Goal: Task Accomplishment & Management: Use online tool/utility

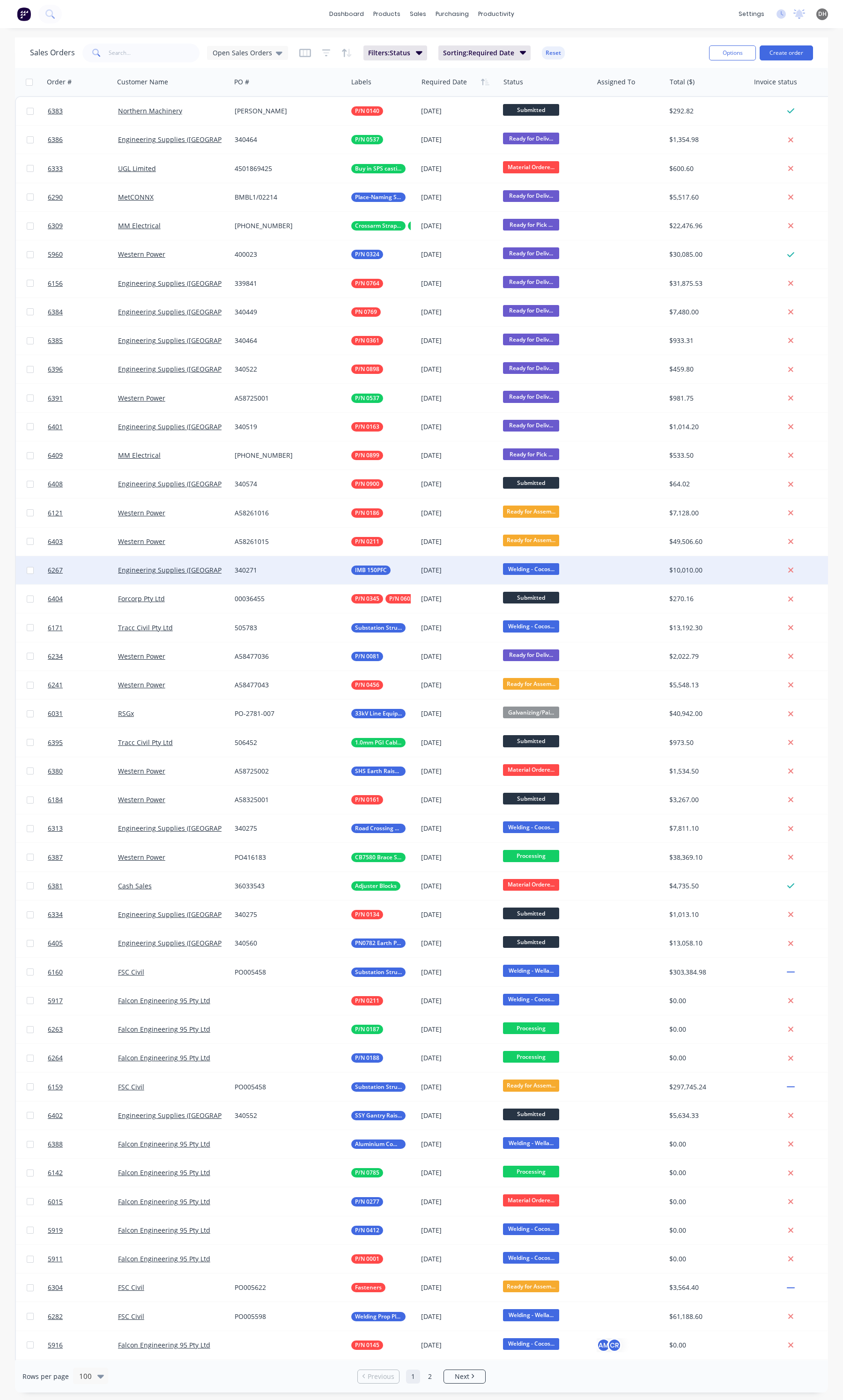
click at [254, 557] on div "340271" at bounding box center [289, 570] width 117 height 28
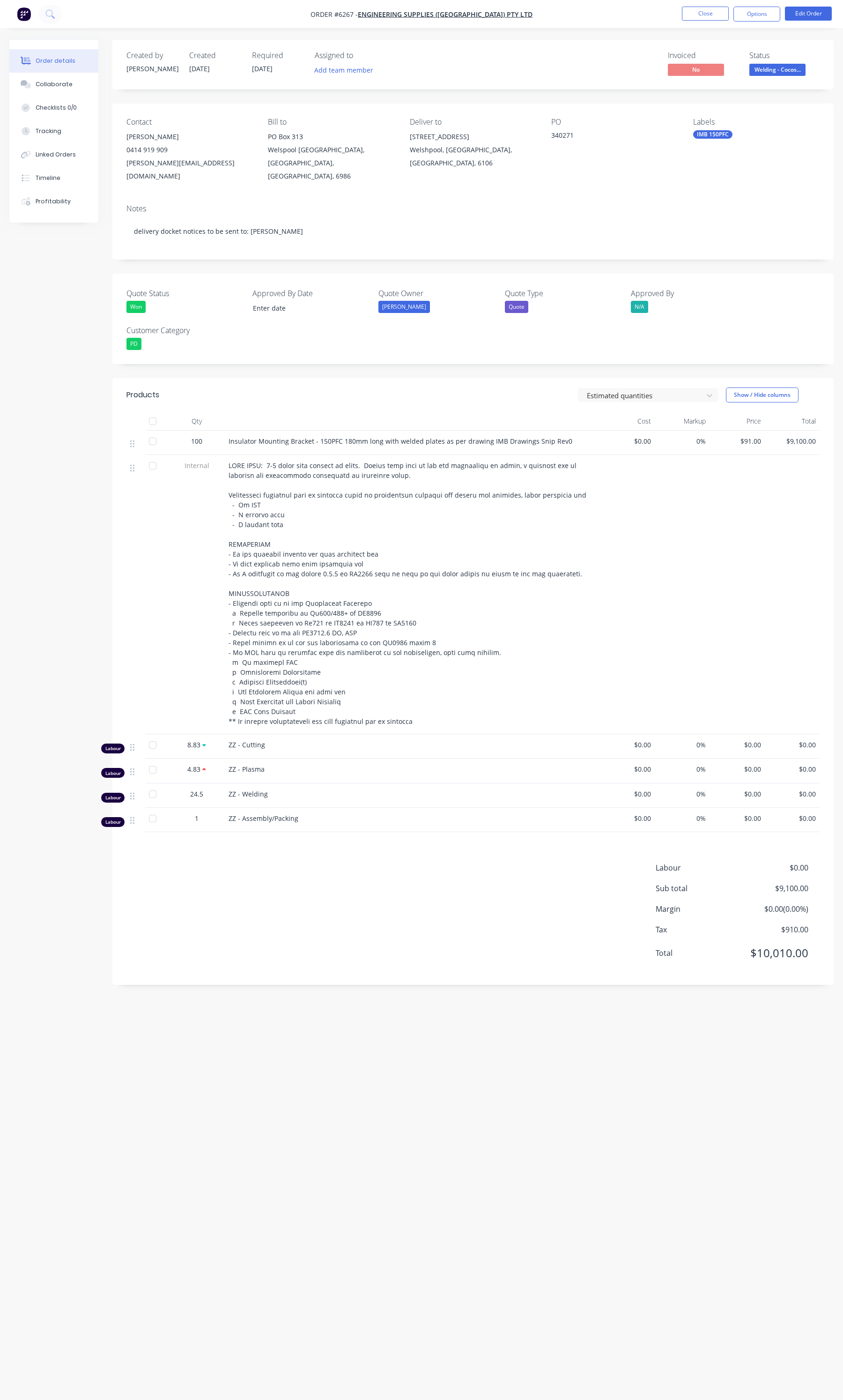
click at [712, 22] on nav "Order #6267 - Engineering Supplies ([GEOGRAPHIC_DATA]) Pty Ltd Close Options Ed…" at bounding box center [421, 14] width 843 height 28
click at [710, 20] on button "Close" at bounding box center [705, 14] width 47 height 14
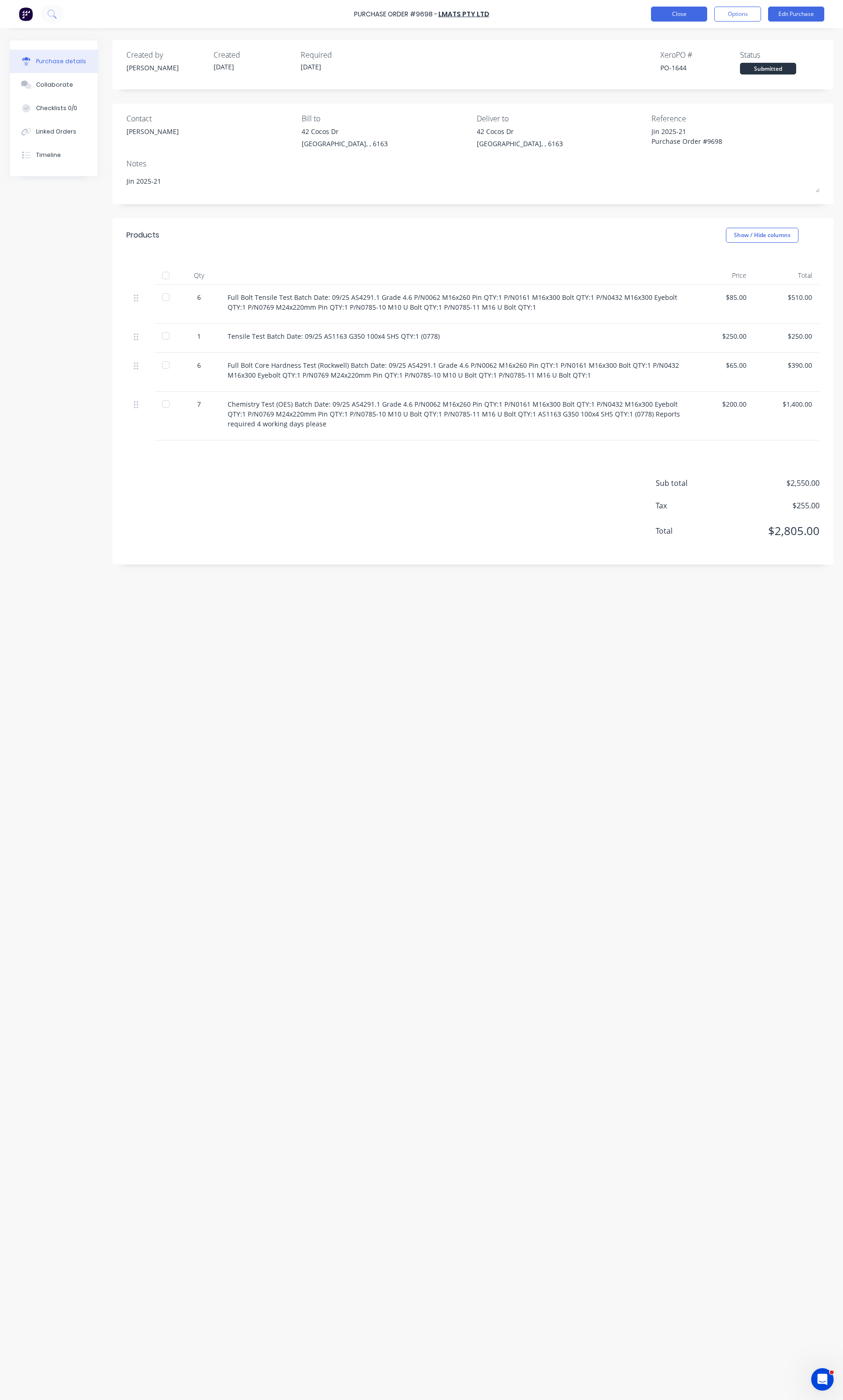
click at [658, 20] on button "Close" at bounding box center [678, 14] width 56 height 15
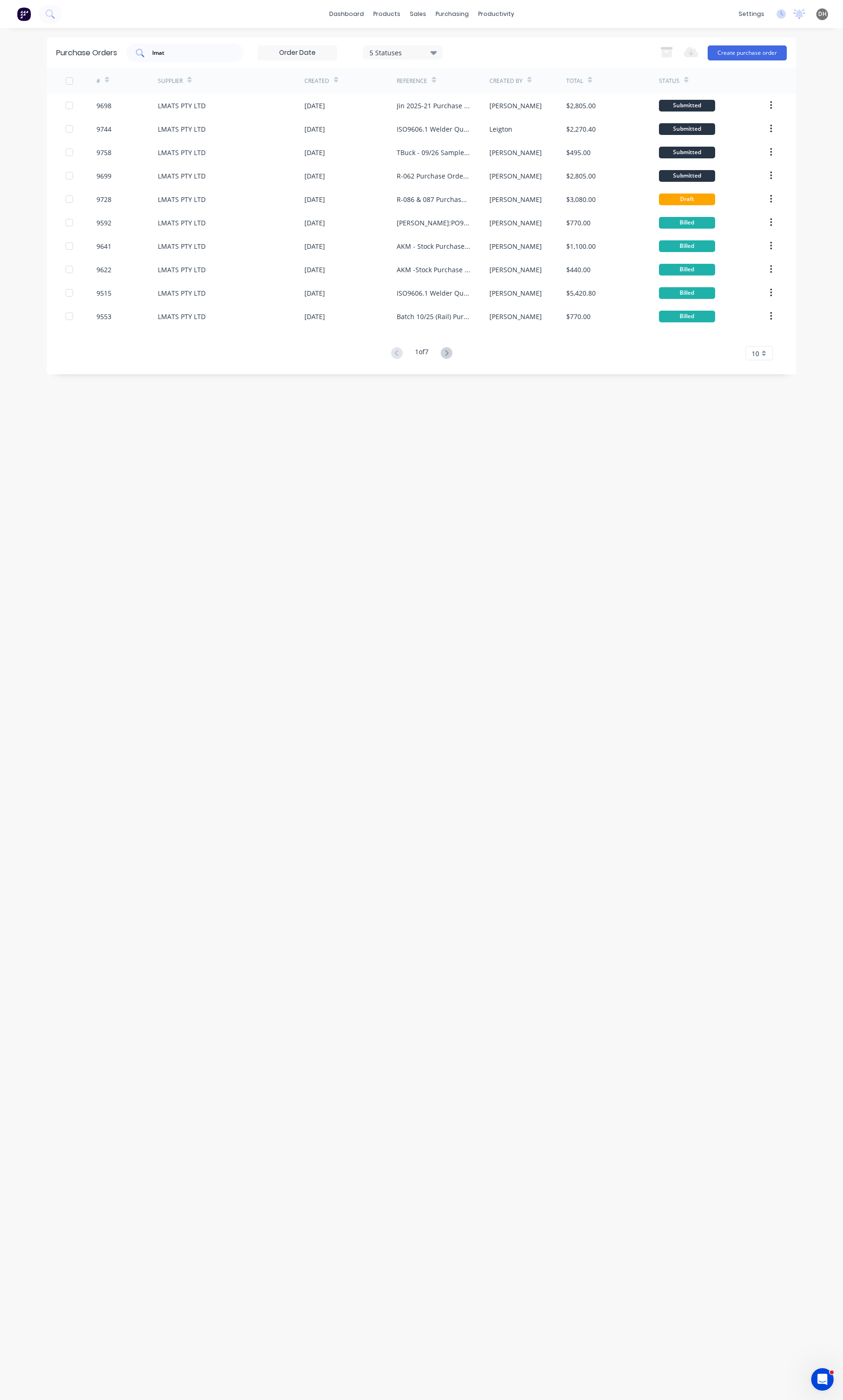
click at [170, 49] on input "lmat" at bounding box center [190, 53] width 78 height 9
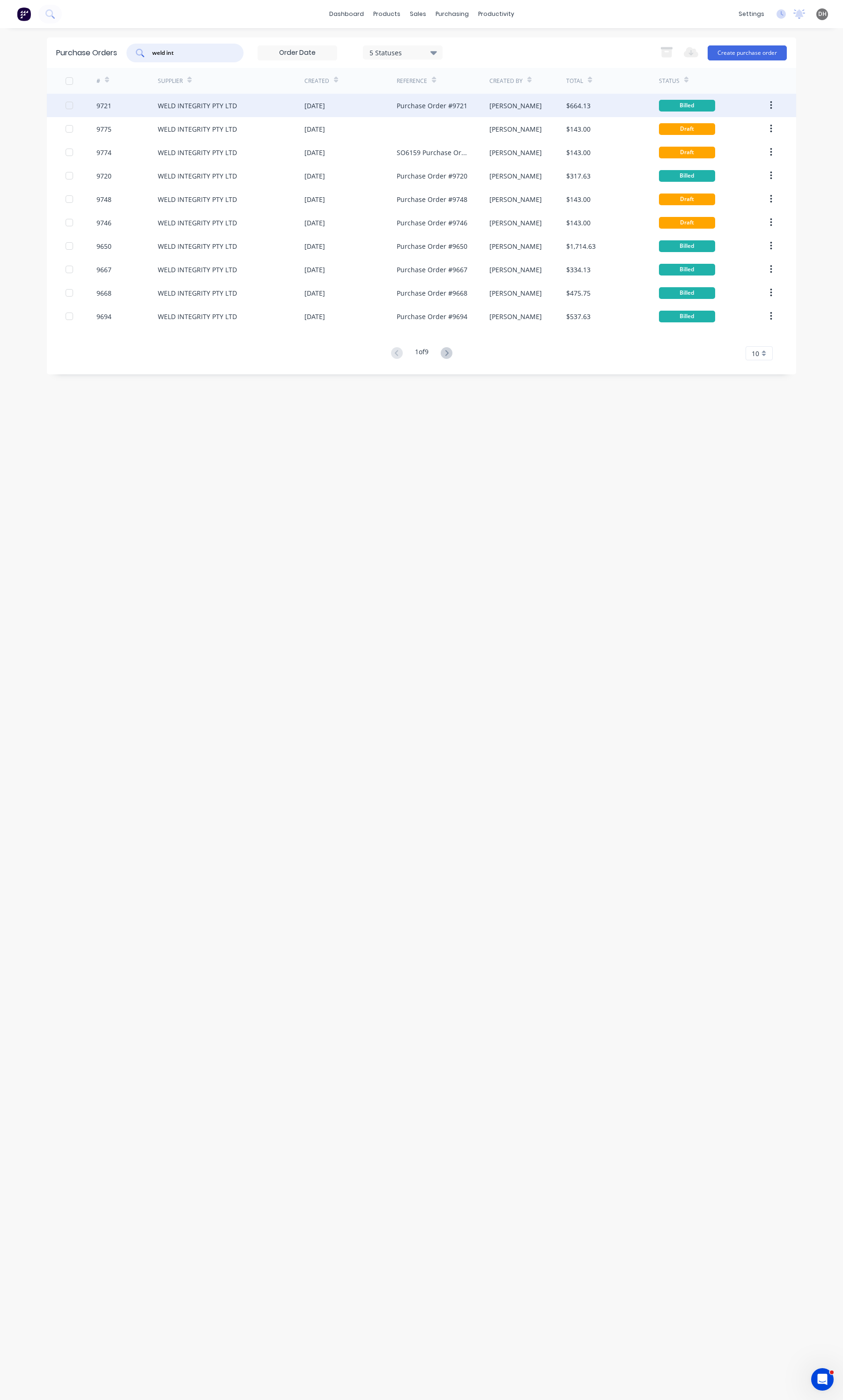
type input "weld int"
click at [255, 102] on div "WELD INTEGRITY PTY LTD" at bounding box center [231, 105] width 147 height 23
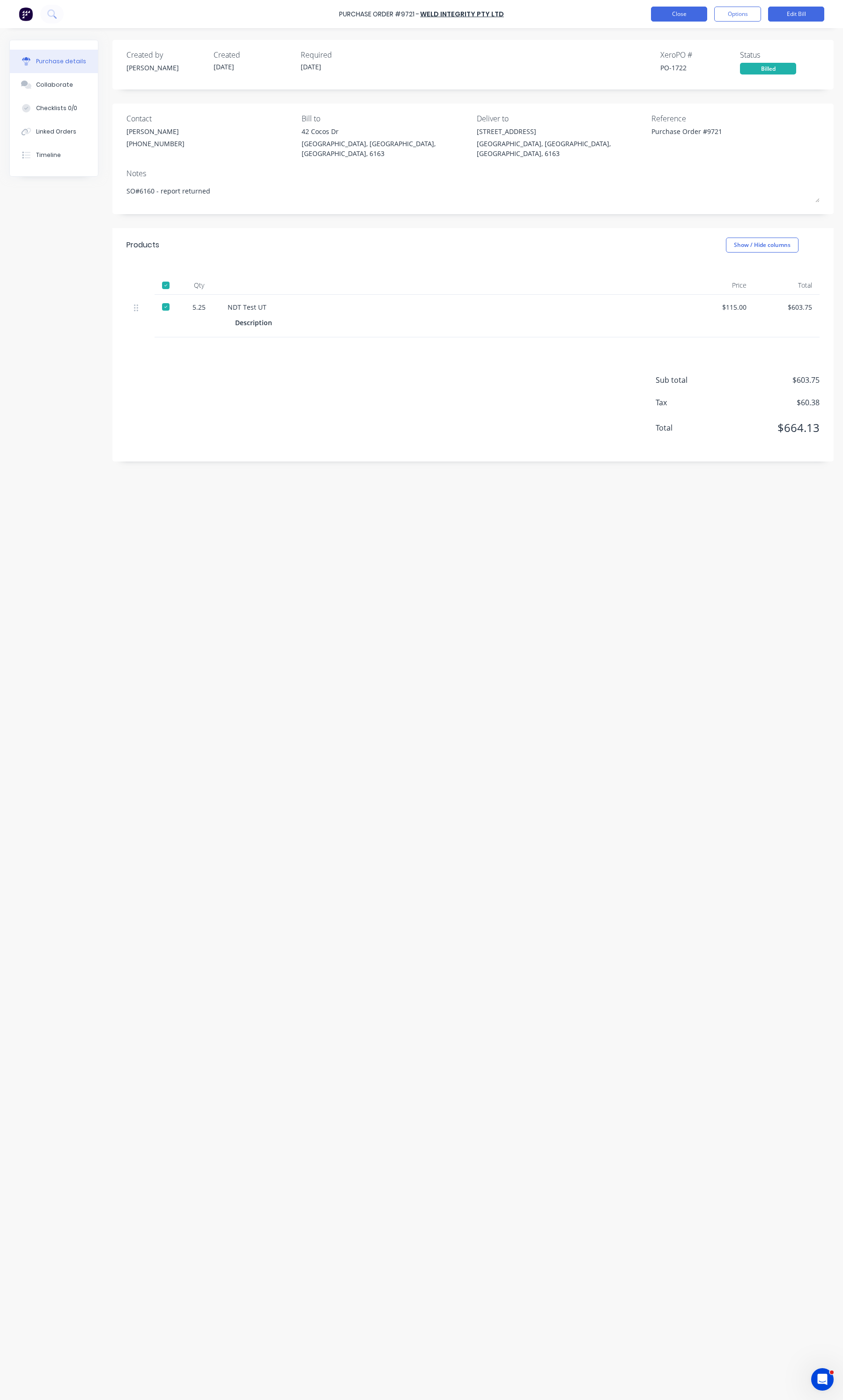
click at [672, 12] on button "Close" at bounding box center [678, 14] width 56 height 15
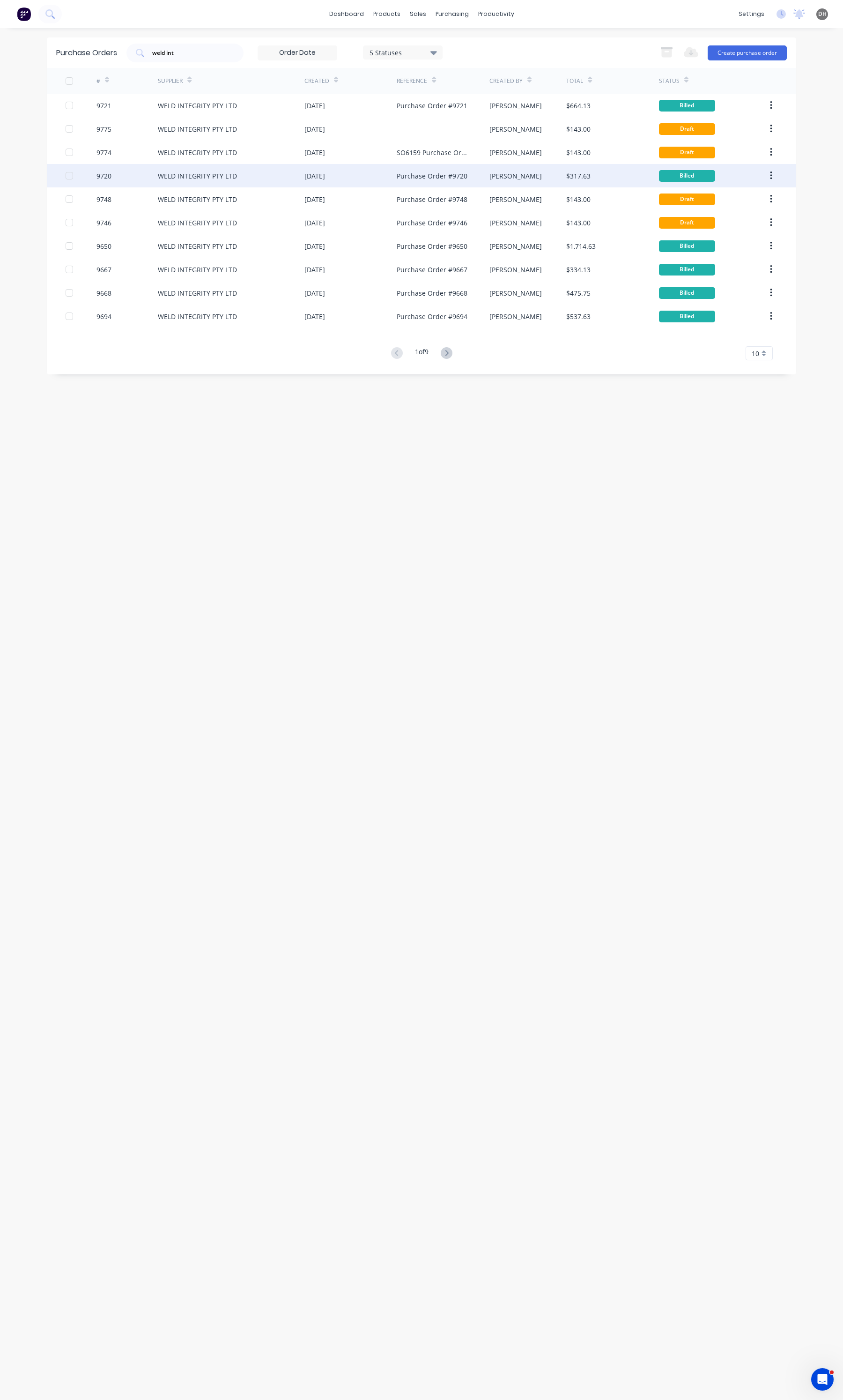
click at [413, 179] on div "Purchase Order #9720" at bounding box center [432, 176] width 71 height 10
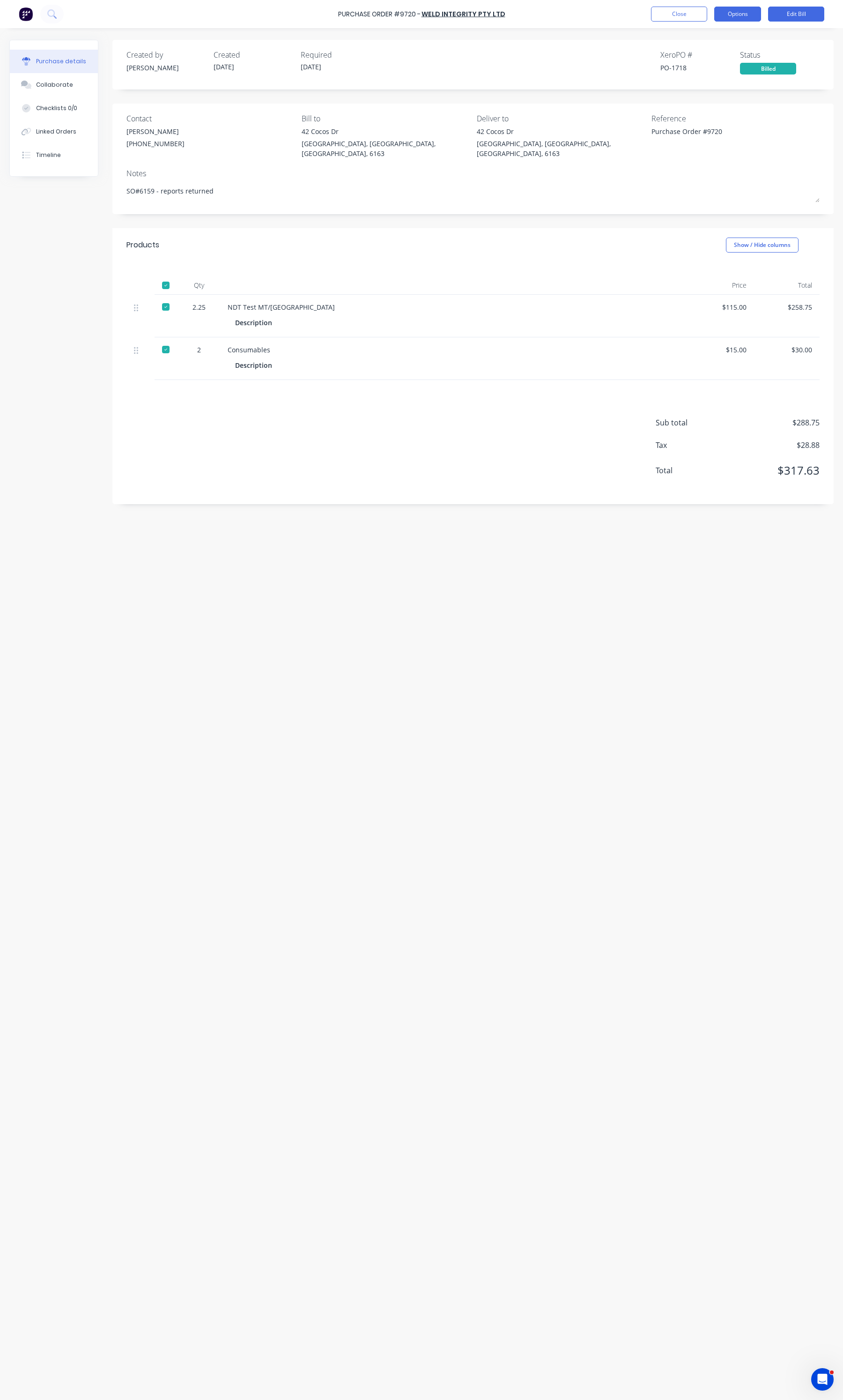
click at [737, 15] on button "Options" at bounding box center [738, 14] width 47 height 15
click at [702, 98] on div "Duplicate" at bounding box center [716, 99] width 72 height 14
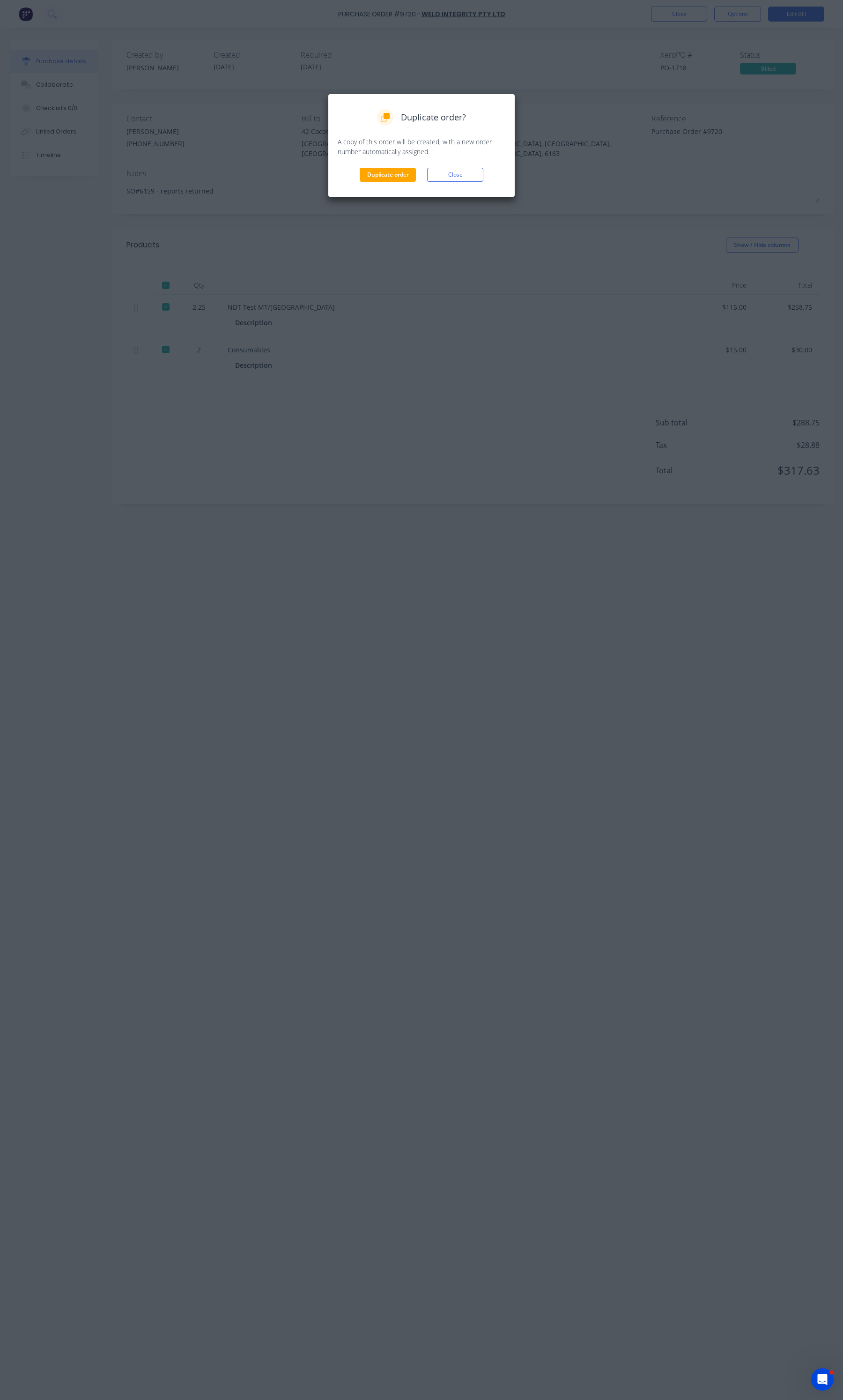
click at [379, 183] on div "Duplicate order? A copy of this order will be created, with a new order number …" at bounding box center [421, 145] width 187 height 104
click at [380, 176] on button "Duplicate order" at bounding box center [387, 175] width 56 height 14
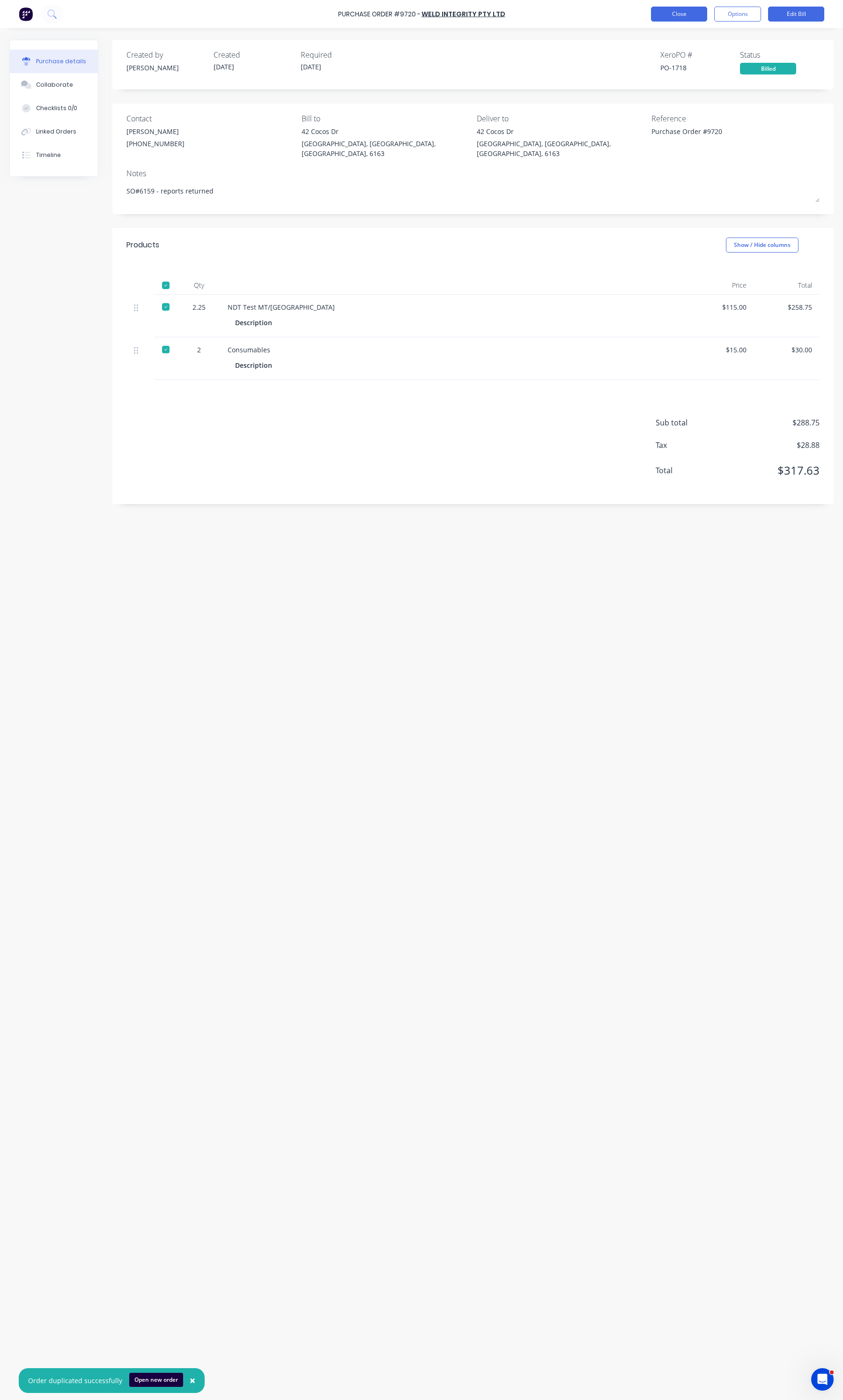
click at [675, 11] on button "Close" at bounding box center [678, 14] width 56 height 15
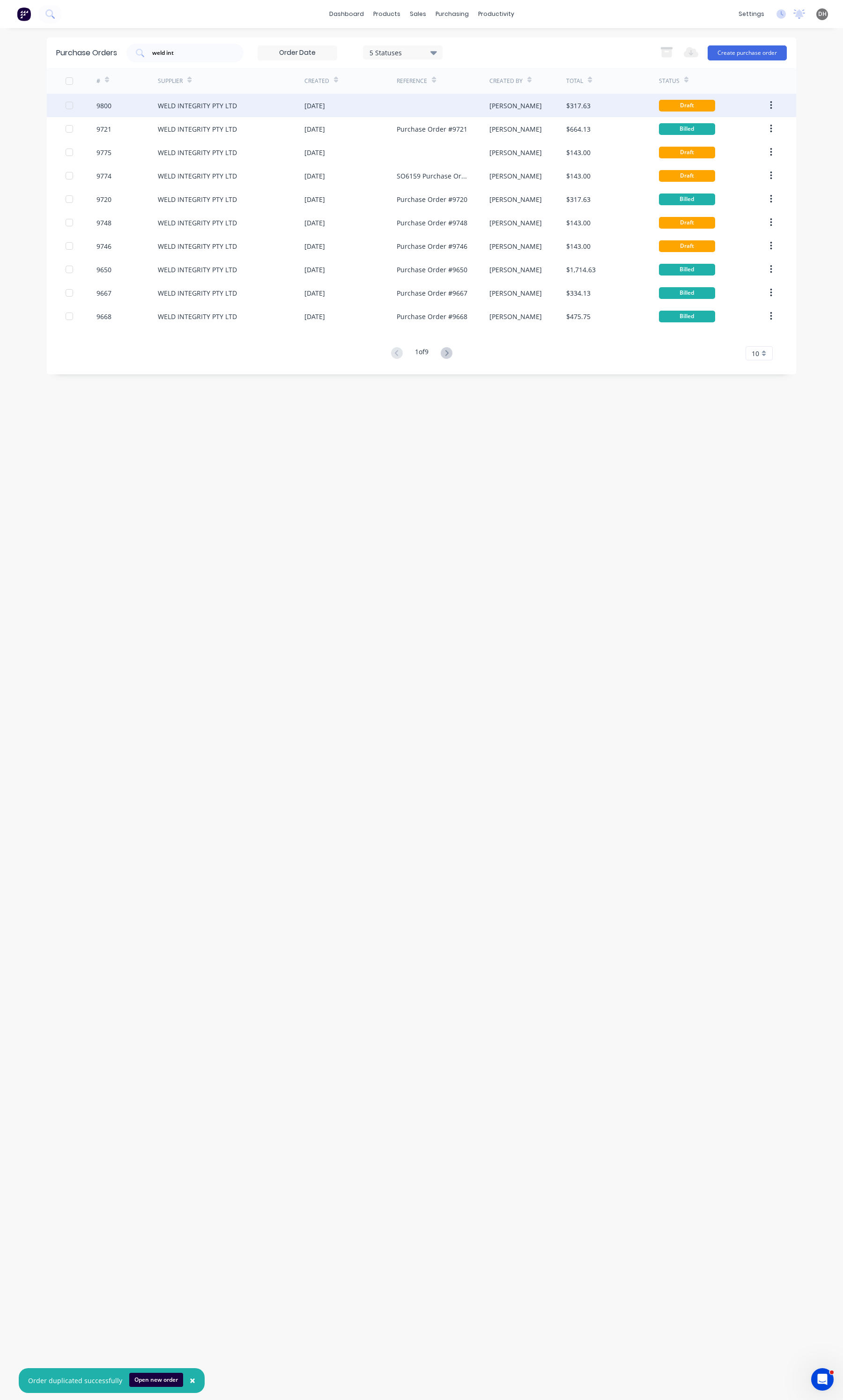
click at [639, 107] on div "$317.63" at bounding box center [612, 105] width 92 height 23
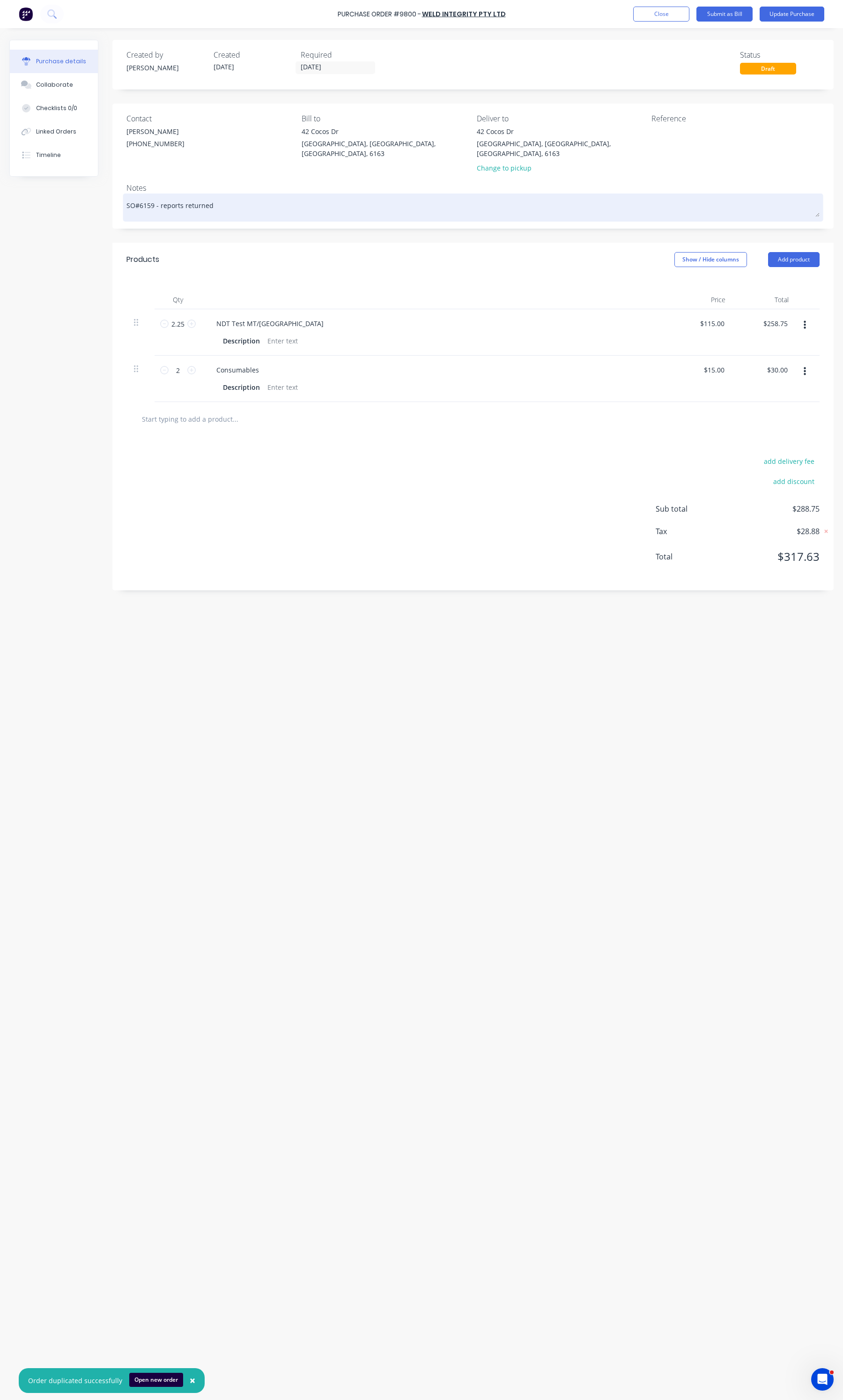
drag, startPoint x: 215, startPoint y: 197, endPoint x: 156, endPoint y: 195, distance: 59.0
click at [156, 196] on textarea "SO#6159 - reports returned" at bounding box center [473, 206] width 693 height 21
type textarea "x"
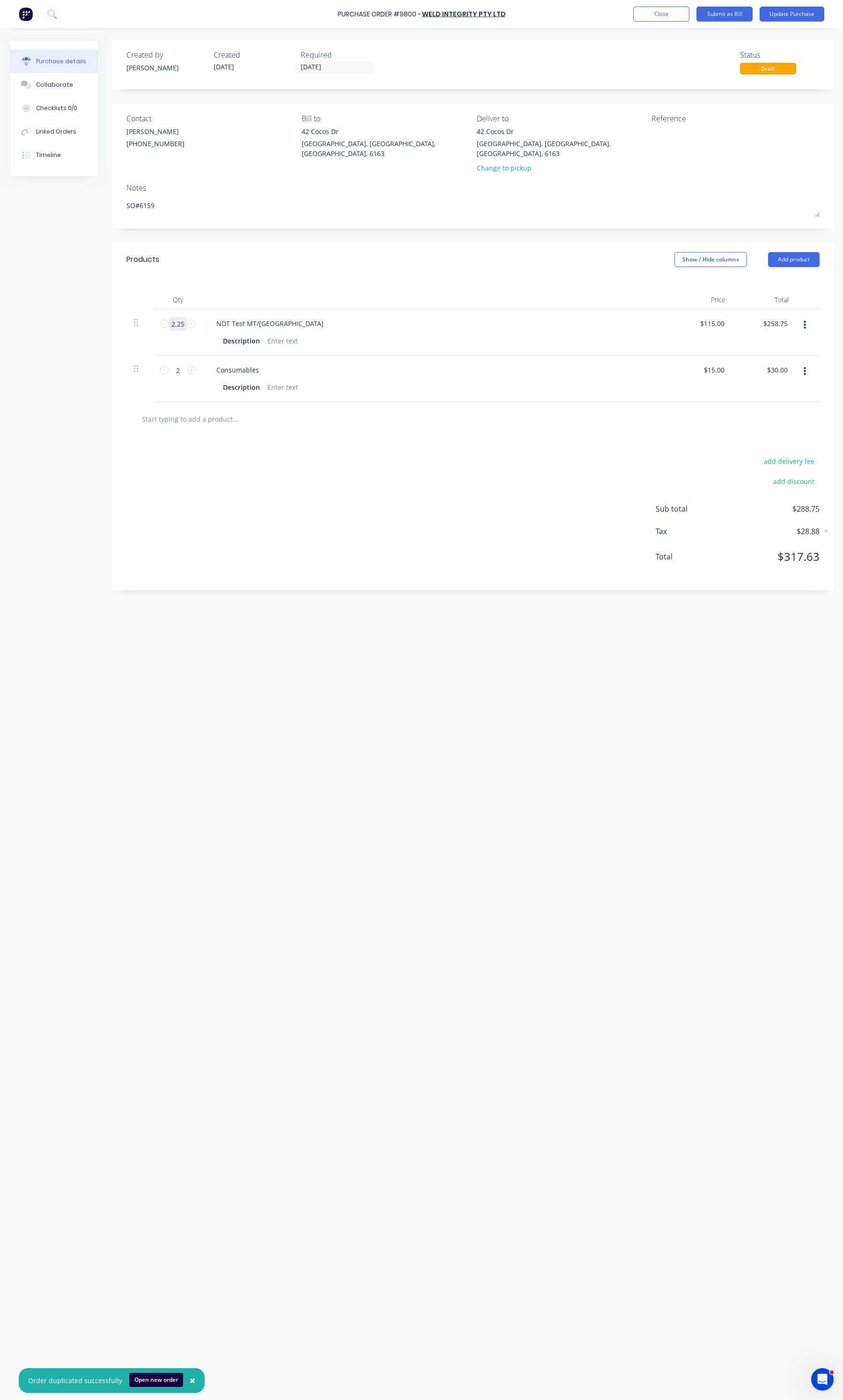
type textarea "SO#6159"
type textarea "x"
type textarea "SO#6159"
click at [171, 317] on input "2.25" at bounding box center [178, 324] width 18 height 14
type textarea "x"
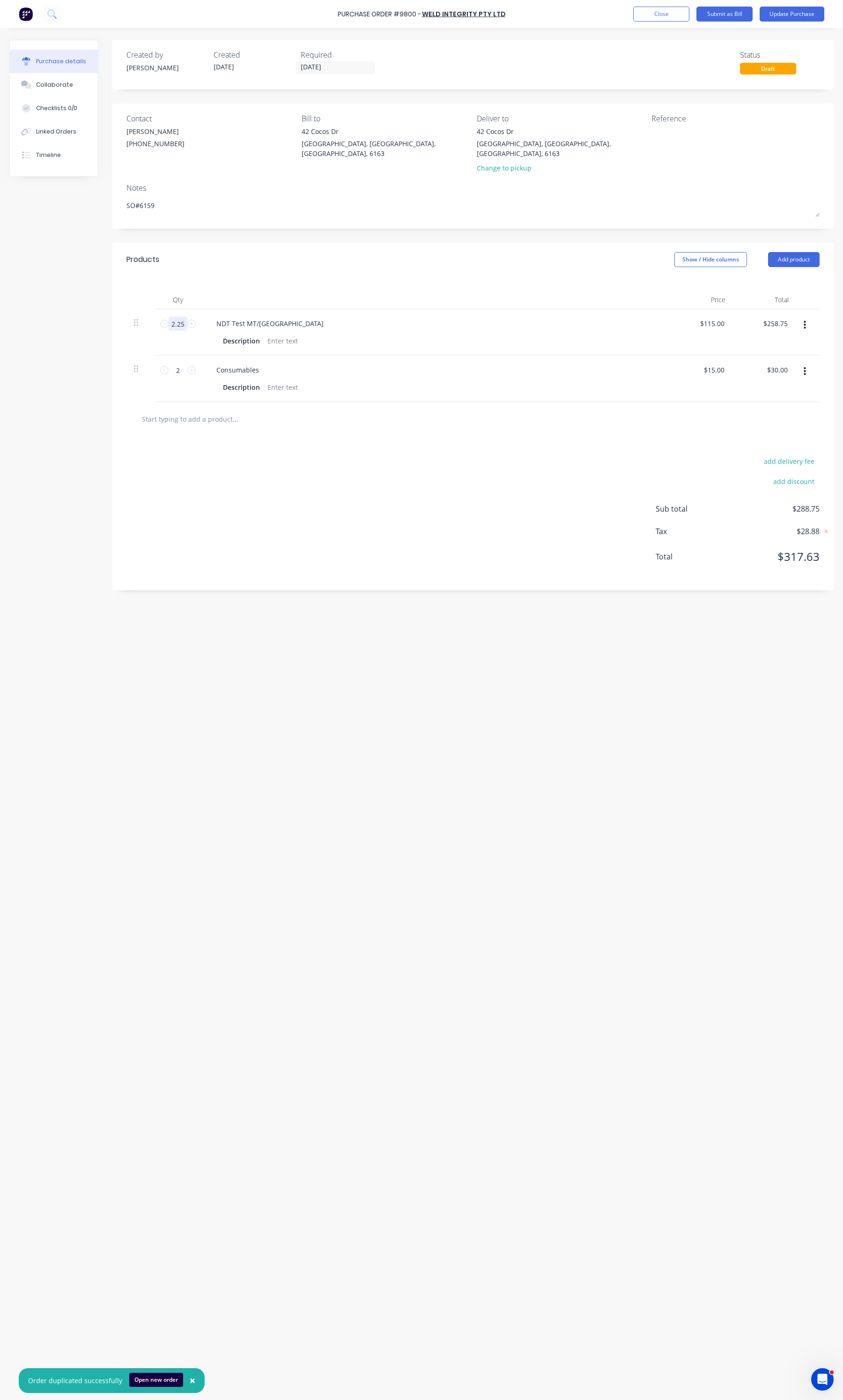
type input "1"
type input "$115.00"
type textarea "x"
type input "1"
click at [181, 364] on input "2" at bounding box center [178, 370] width 18 height 14
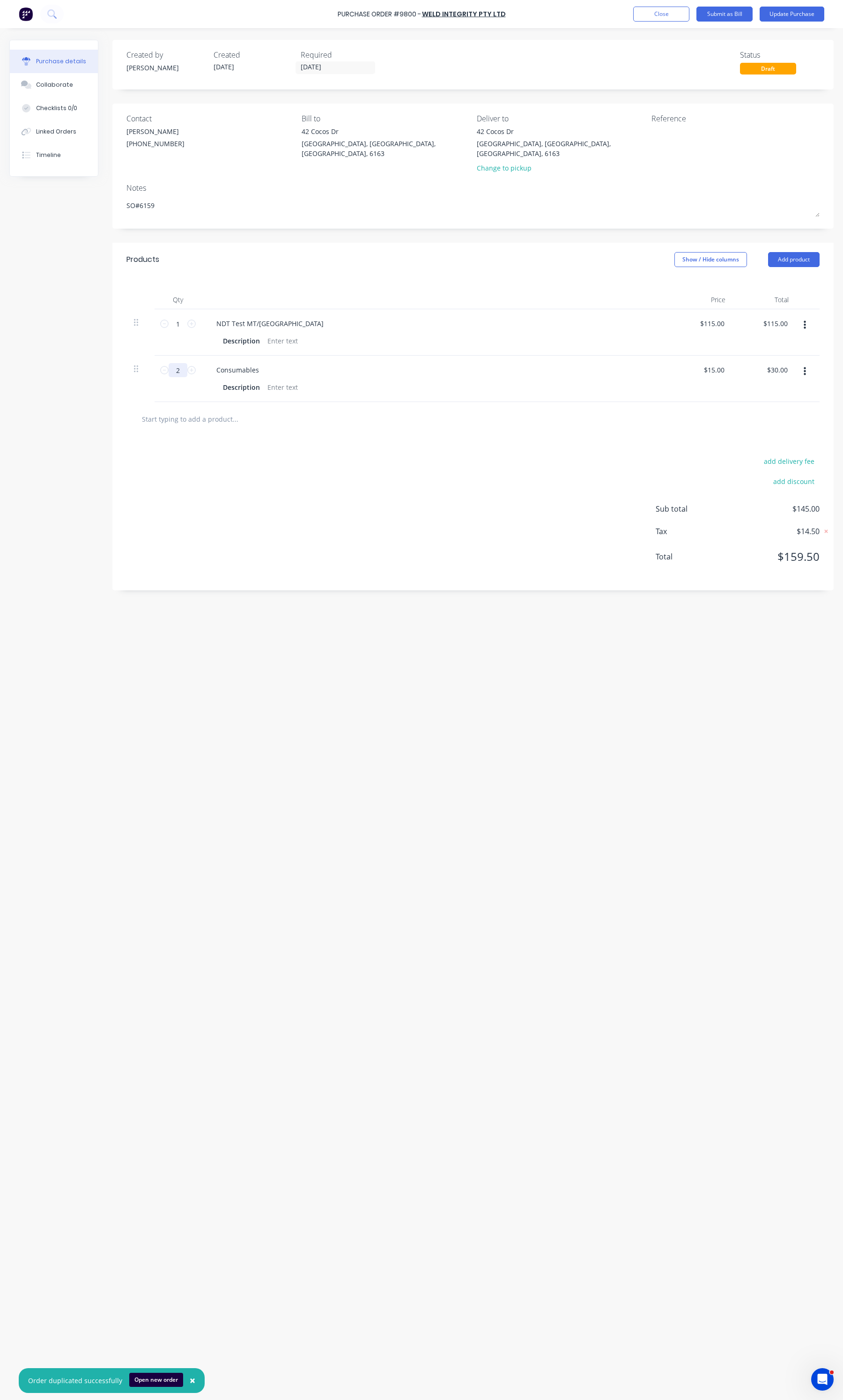
type textarea "x"
type input "1"
type input "$15.00"
type textarea "x"
type input "1"
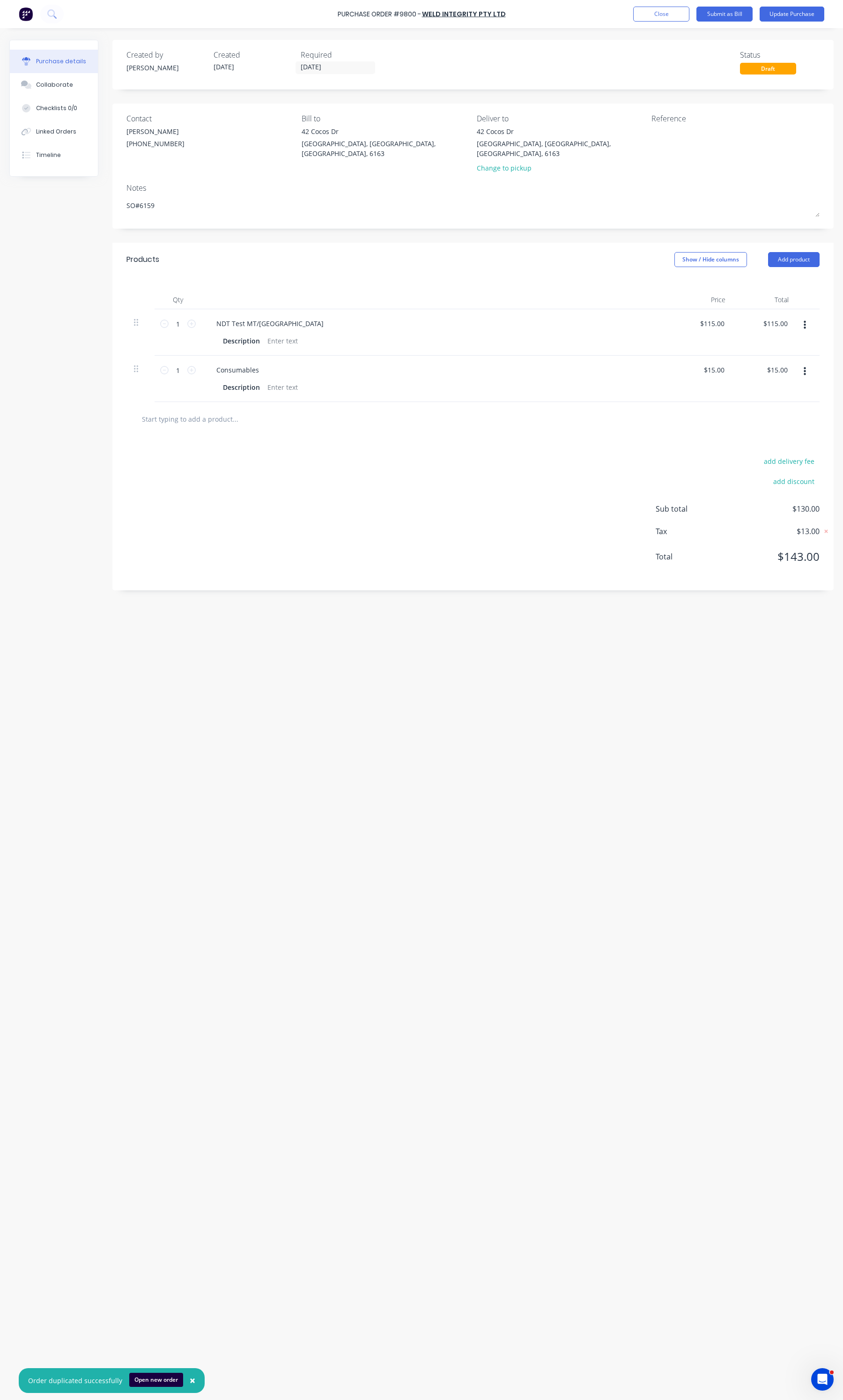
click at [338, 59] on div "Required" at bounding box center [340, 55] width 80 height 11
click at [332, 66] on input "09/10/25" at bounding box center [335, 68] width 79 height 12
click at [358, 154] on div "15" at bounding box center [364, 149] width 18 height 18
type textarea "x"
type input "15/10/25"
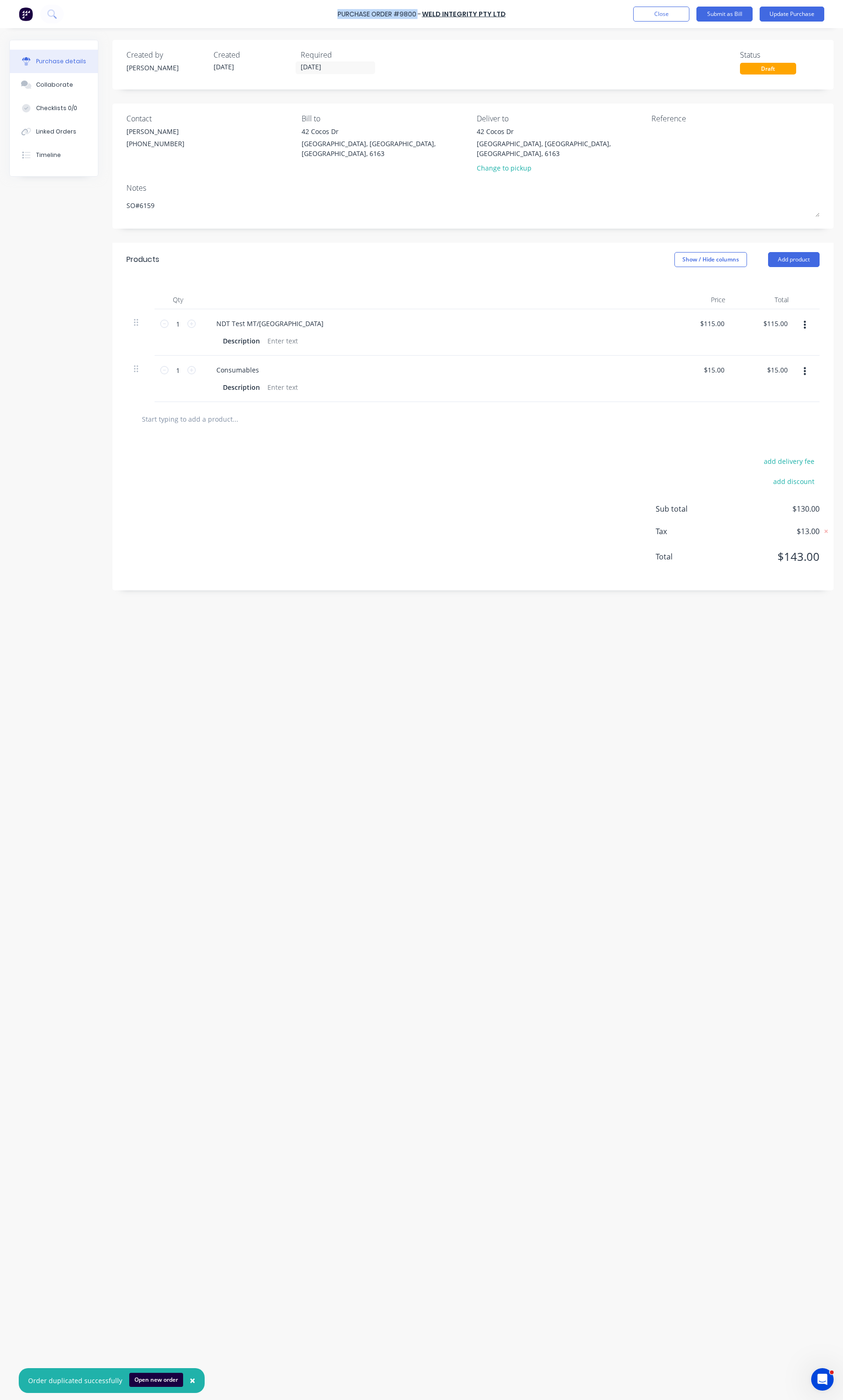
drag, startPoint x: 419, startPoint y: 12, endPoint x: 334, endPoint y: 5, distance: 85.3
click at [334, 5] on div "Purchase Order #9800 - WELD INTEGRITY PTY LTD Add product Close Submit as Bill …" at bounding box center [421, 14] width 843 height 28
copy div "Purchase Order #9800"
click at [744, 133] on textarea at bounding box center [710, 137] width 117 height 21
paste textarea "Purchase Order #9800"
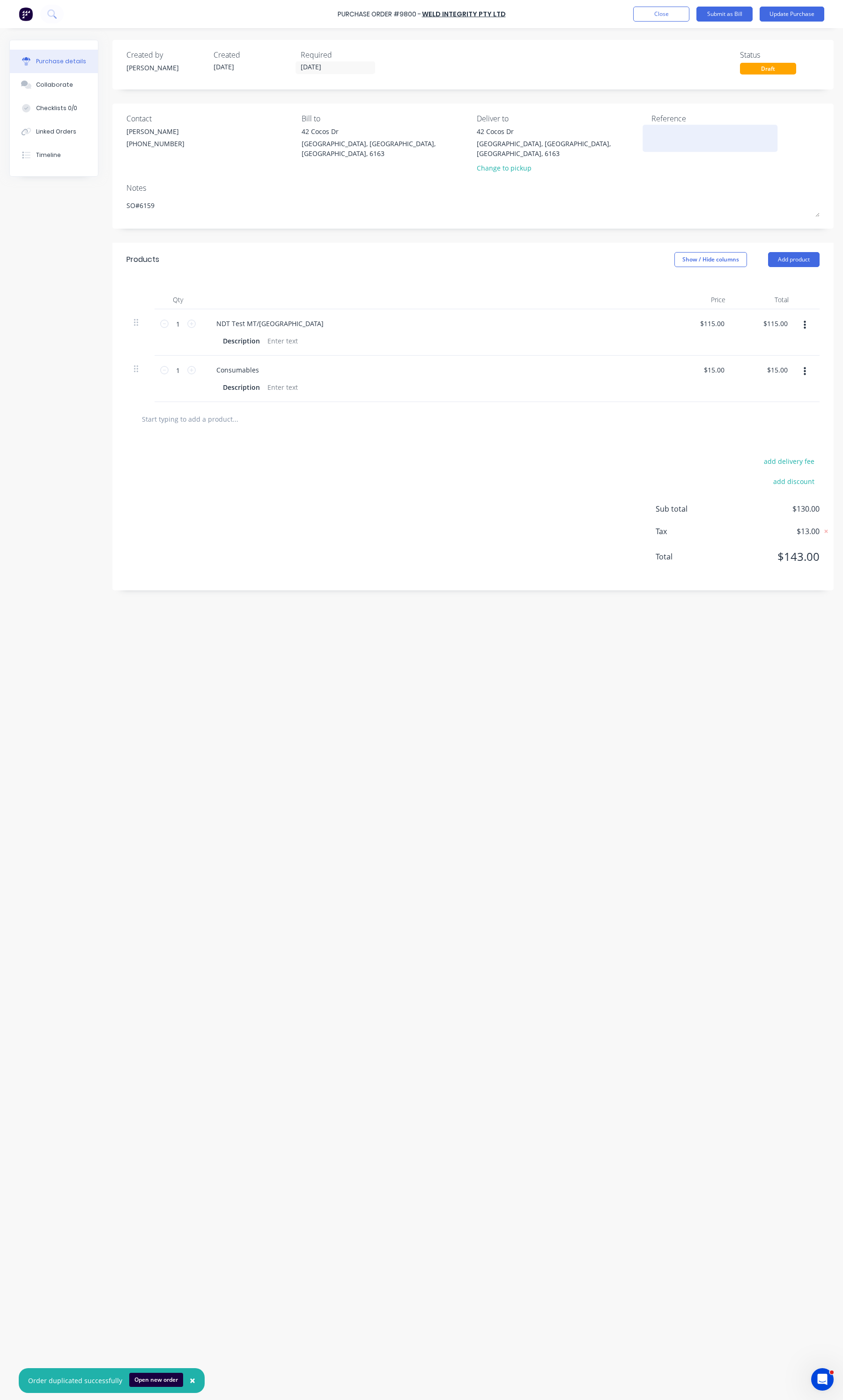
type textarea "x"
type textarea "Purchase Order #9800"
type textarea "x"
type textarea "Purchase Order #9800"
click at [69, 129] on div "Linked Orders" at bounding box center [56, 132] width 40 height 9
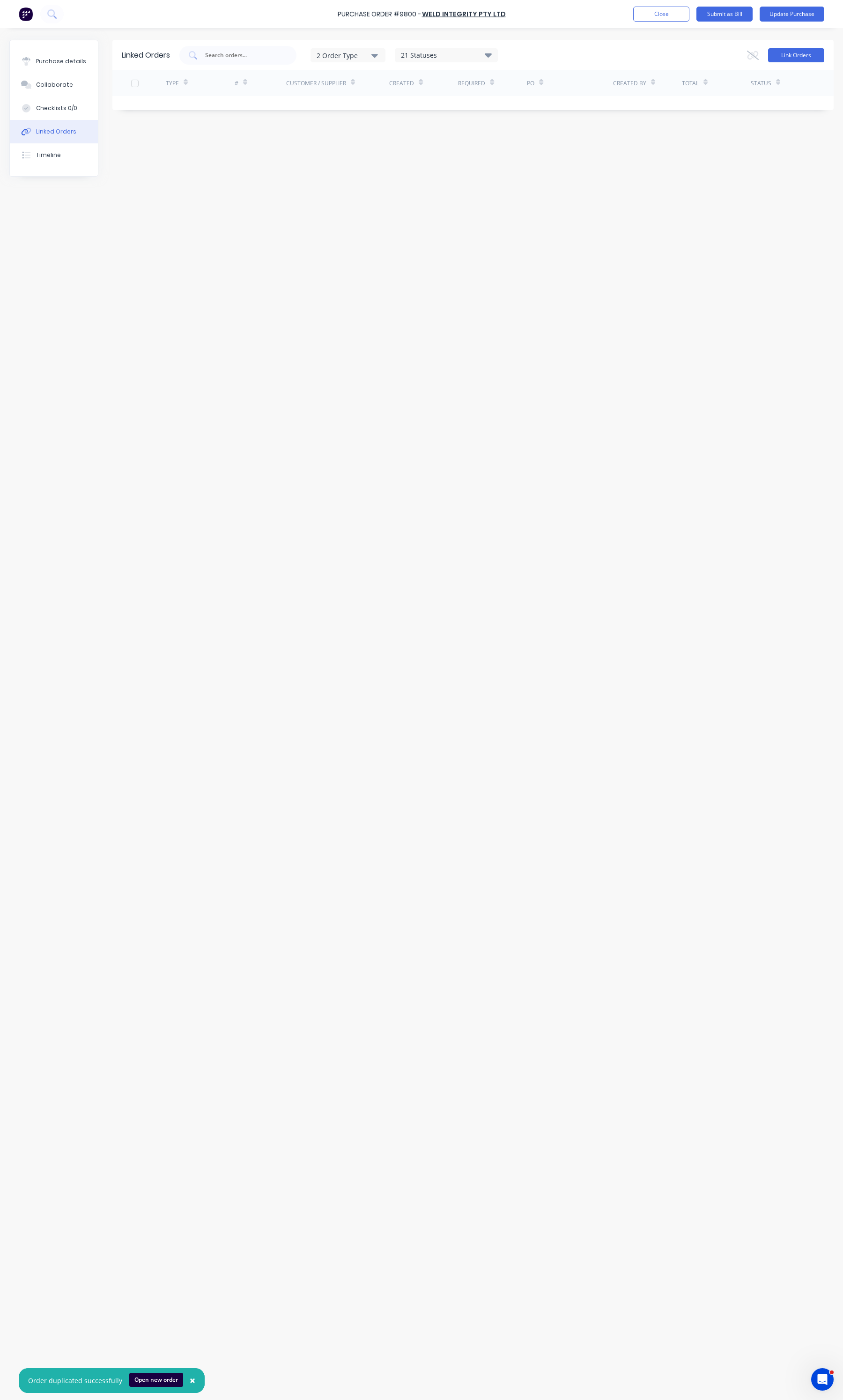
click at [795, 53] on button "Link Orders" at bounding box center [796, 55] width 56 height 14
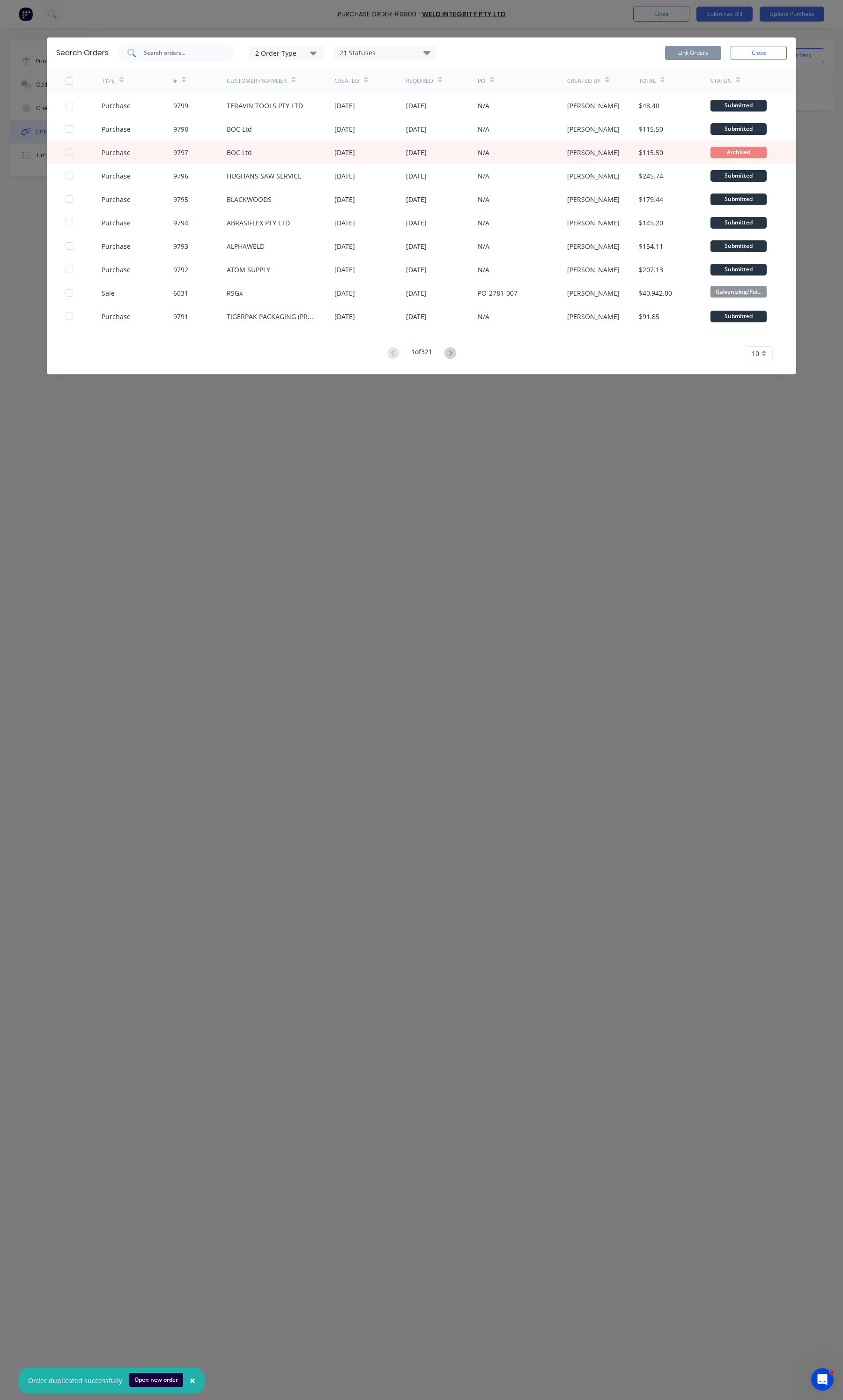
click at [168, 59] on div at bounding box center [177, 53] width 117 height 18
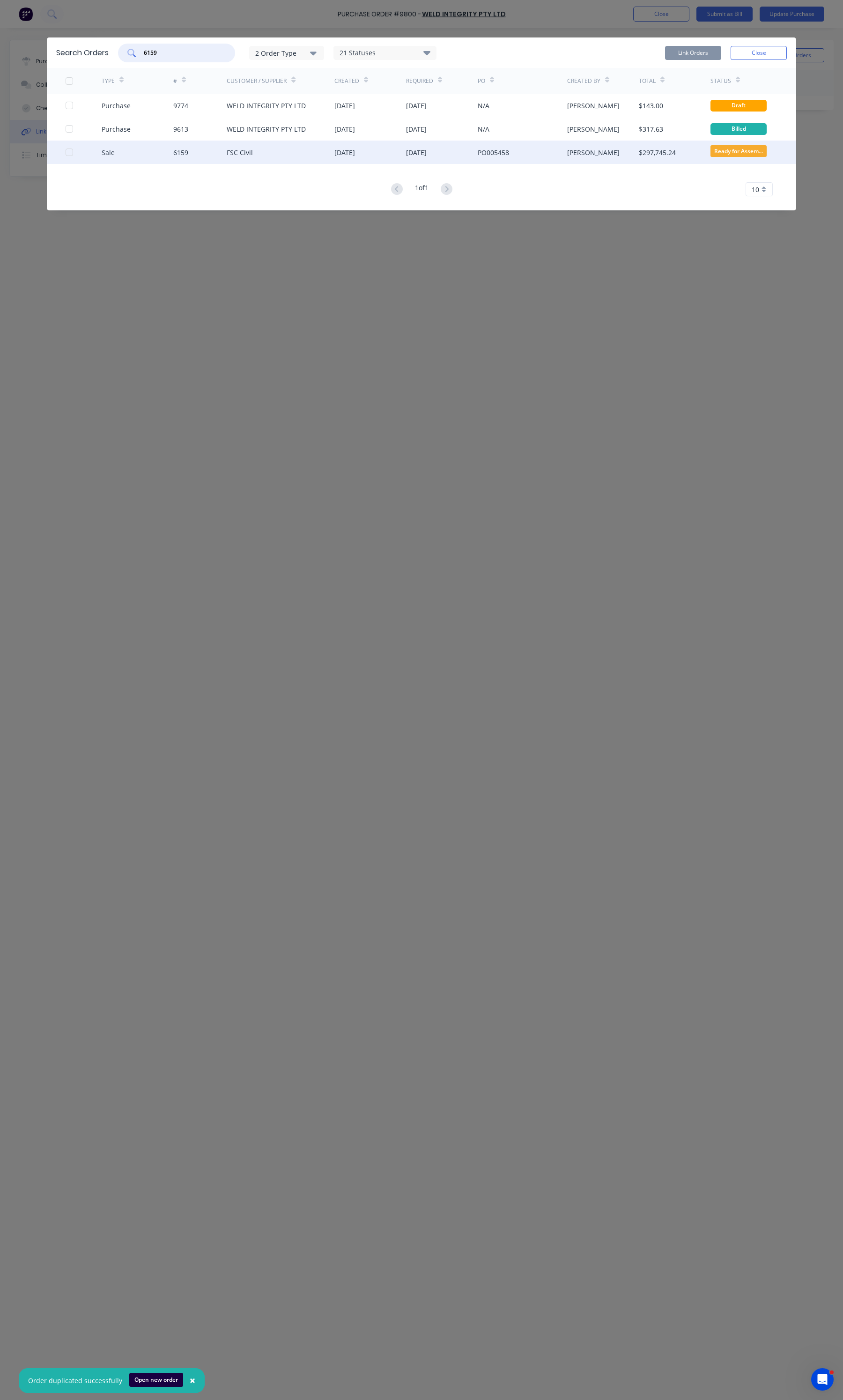
click at [69, 151] on div at bounding box center [69, 152] width 18 height 18
type input "6159"
click at [680, 46] on div "Link Orders Close" at bounding box center [726, 53] width 122 height 18
click at [680, 50] on button "Link Orders" at bounding box center [693, 53] width 56 height 14
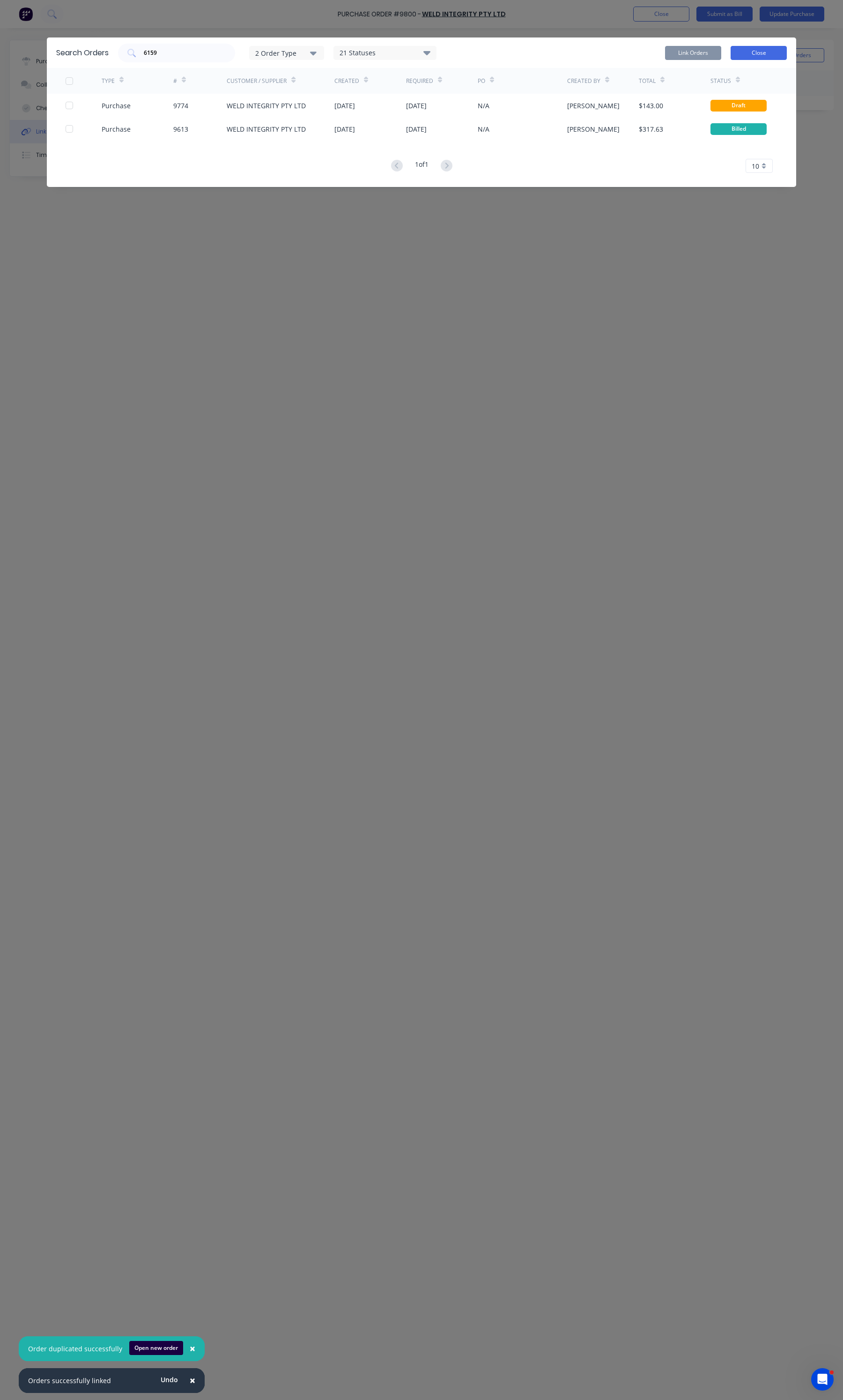
click at [749, 52] on button "Close" at bounding box center [758, 53] width 56 height 14
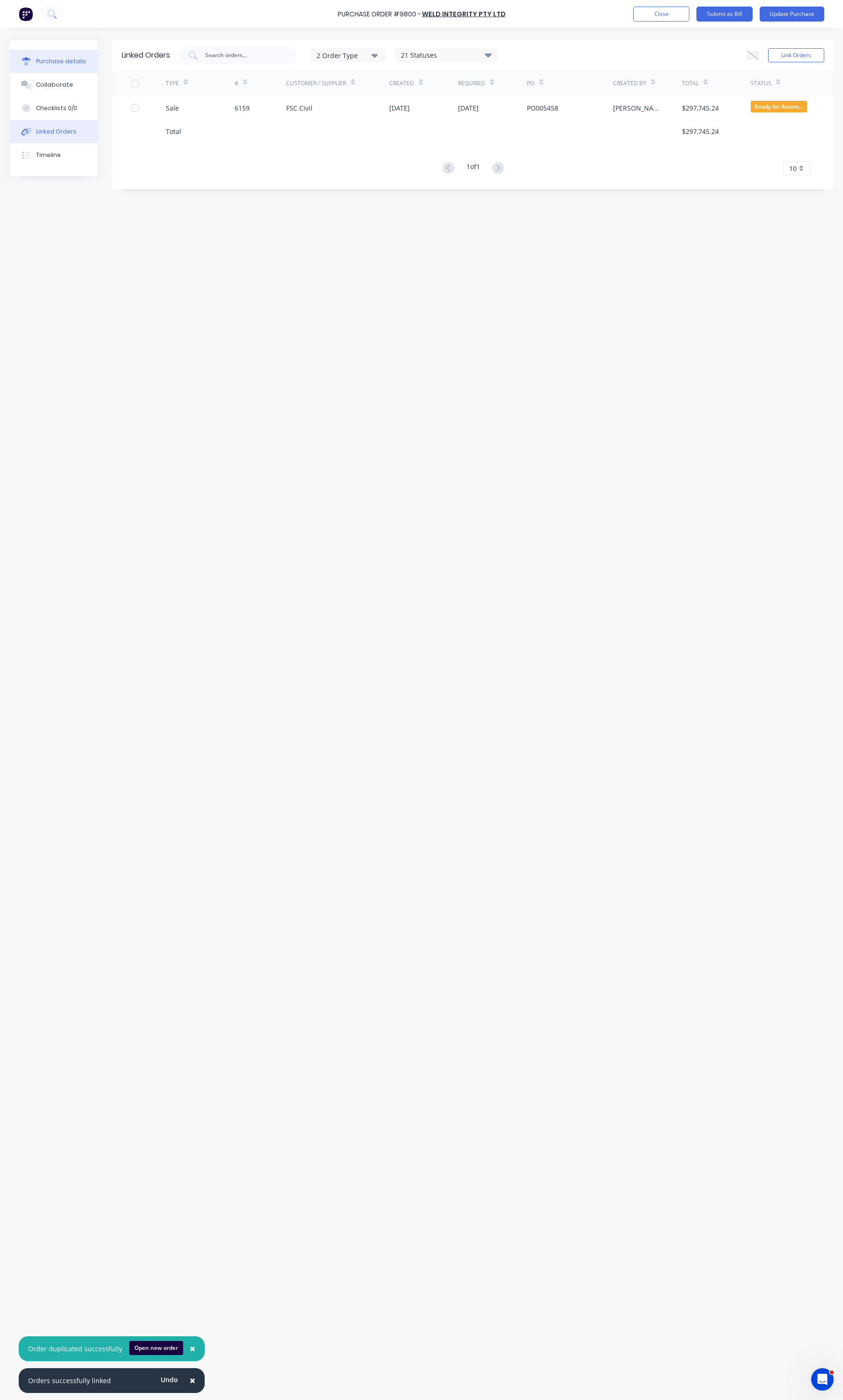
click at [29, 59] on icon at bounding box center [27, 59] width 9 height 3
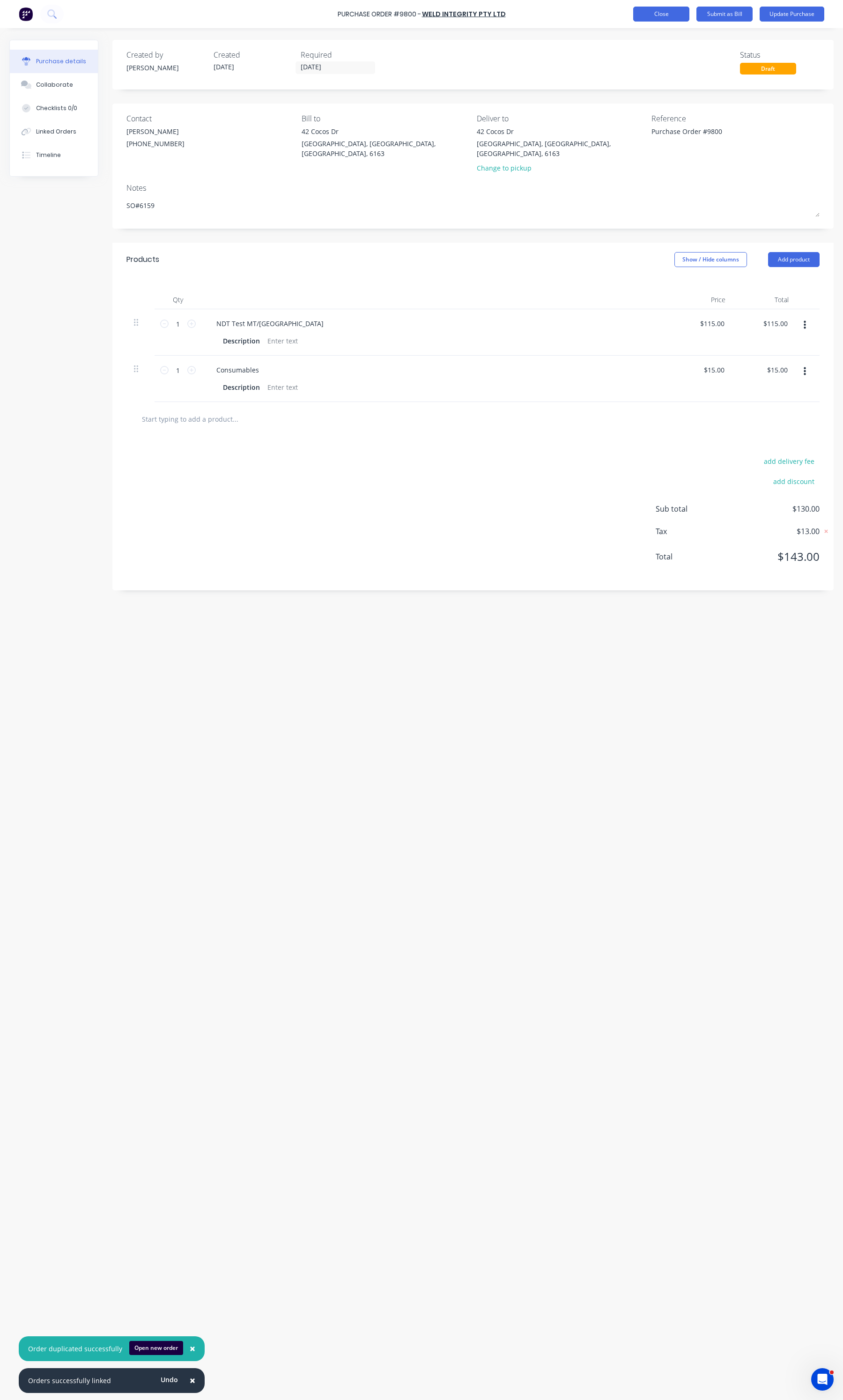
click at [668, 17] on button "Close" at bounding box center [661, 14] width 56 height 15
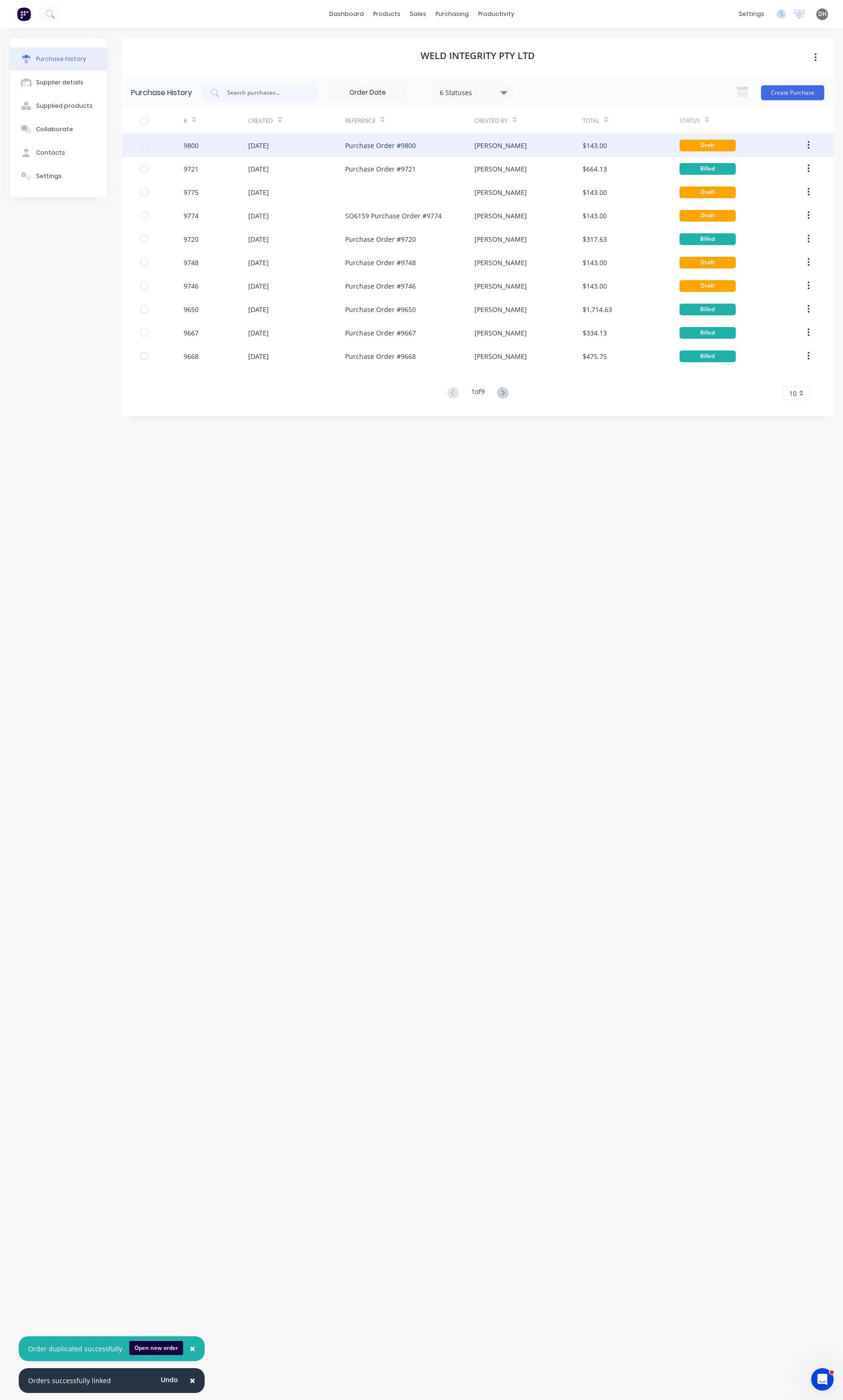
click at [813, 144] on button "button" at bounding box center [808, 145] width 22 height 17
click at [756, 197] on button "Duplicate" at bounding box center [775, 189] width 89 height 18
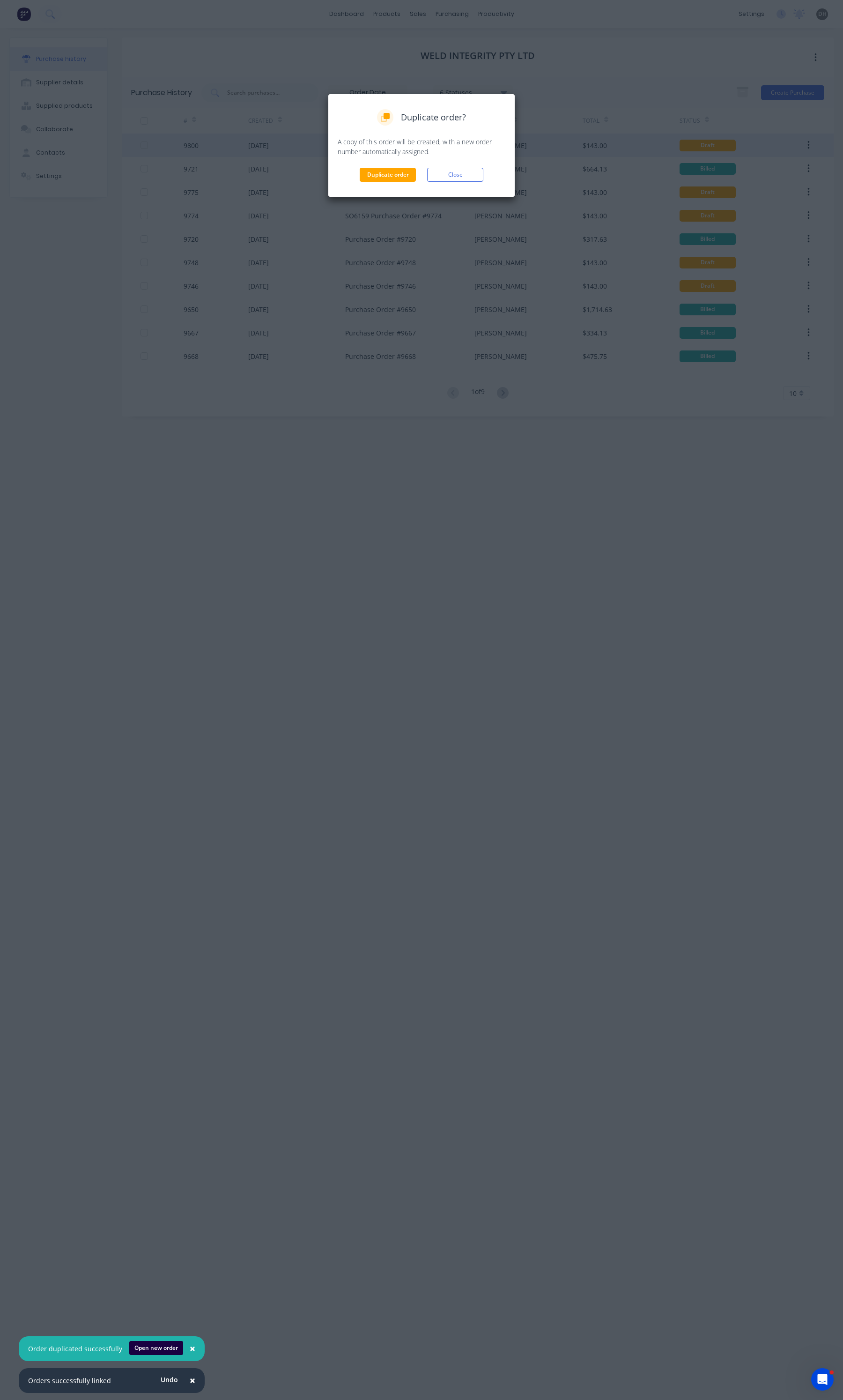
click at [358, 170] on div "Duplicate order Close" at bounding box center [421, 175] width 168 height 14
click at [366, 173] on button "Duplicate order" at bounding box center [387, 175] width 56 height 14
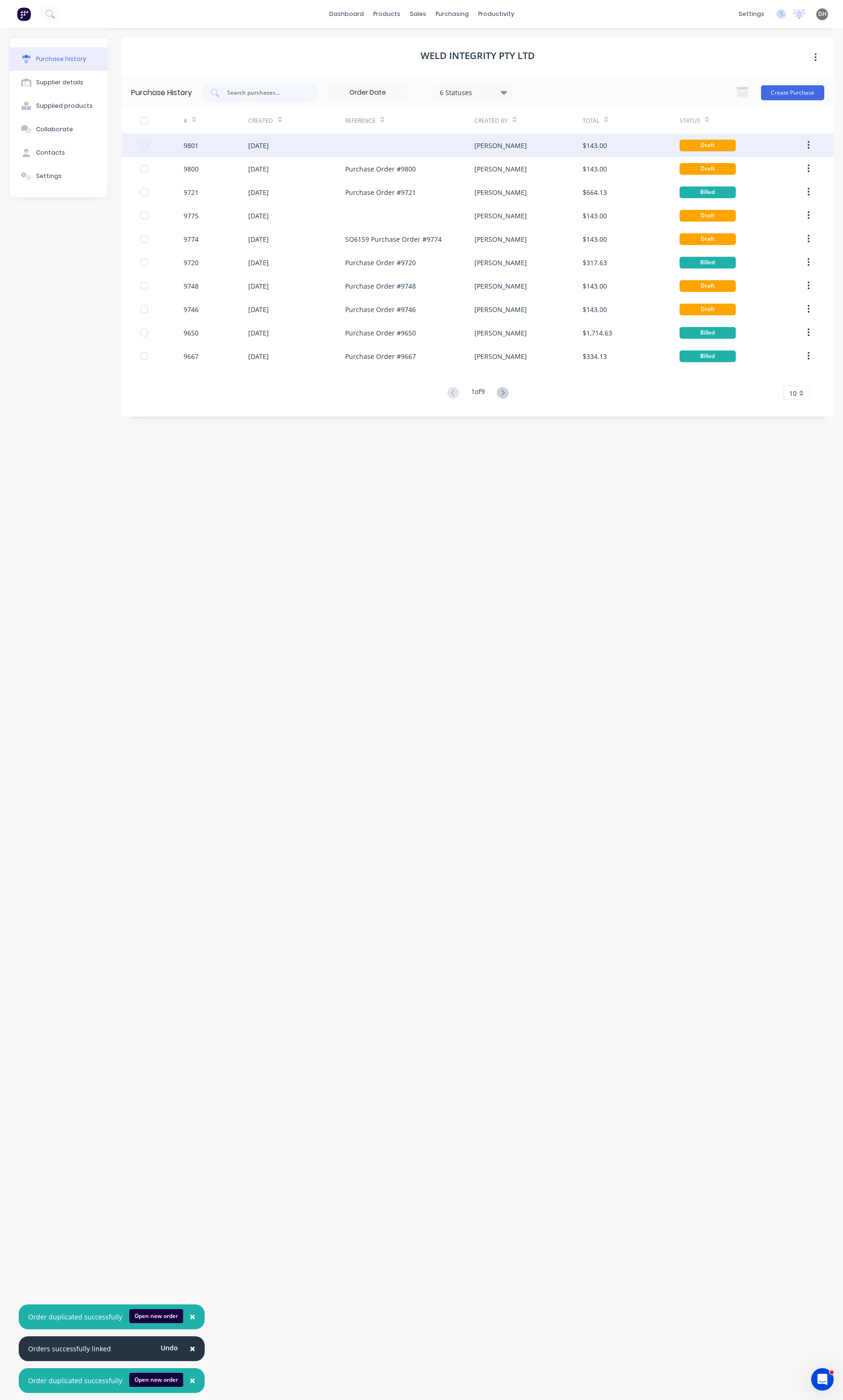
click at [375, 146] on div at bounding box center [410, 145] width 129 height 23
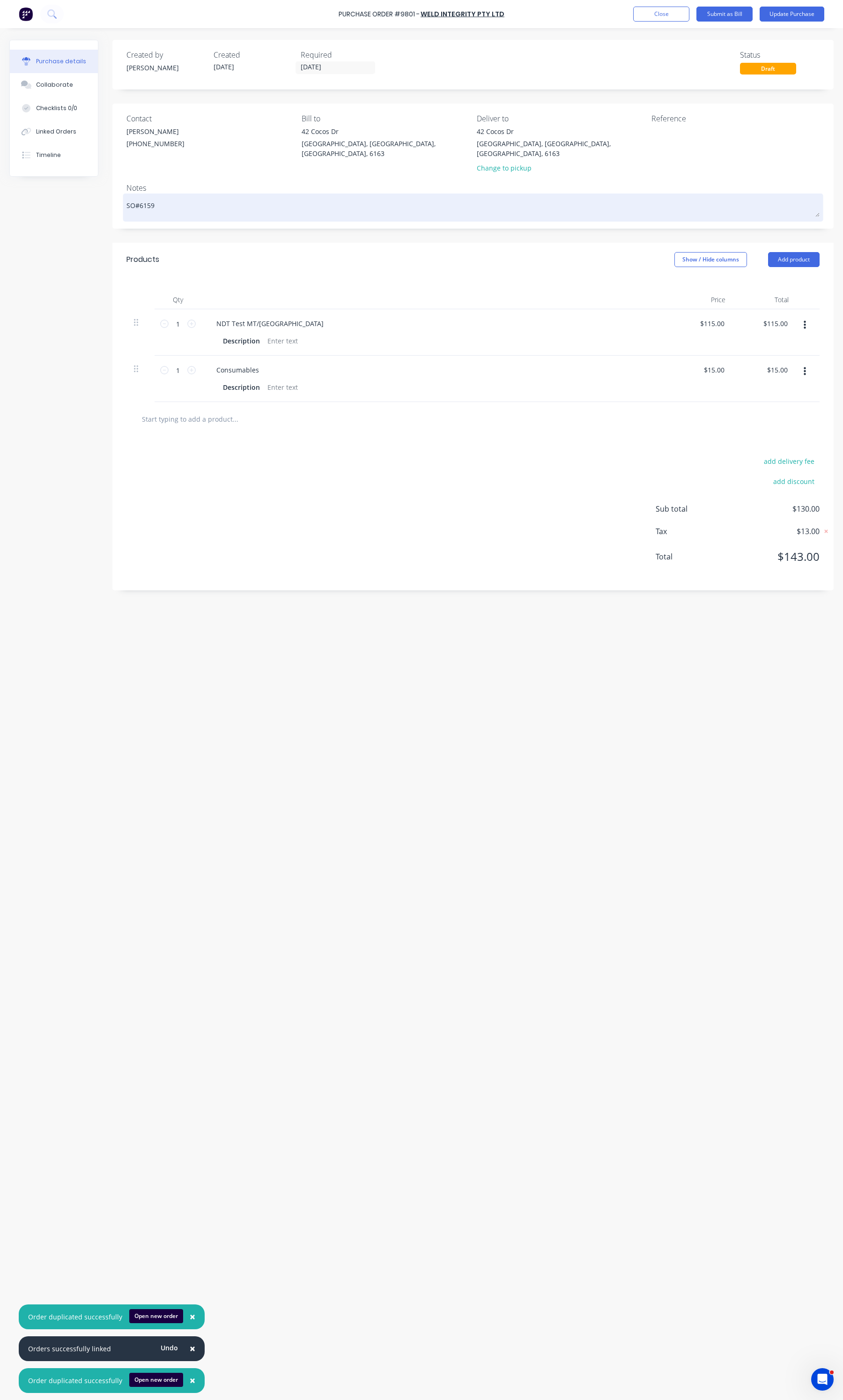
click at [168, 196] on textarea "SO#6159" at bounding box center [473, 206] width 693 height 21
type textarea "x"
type textarea "SO#615"
type textarea "x"
type textarea "SO#61"
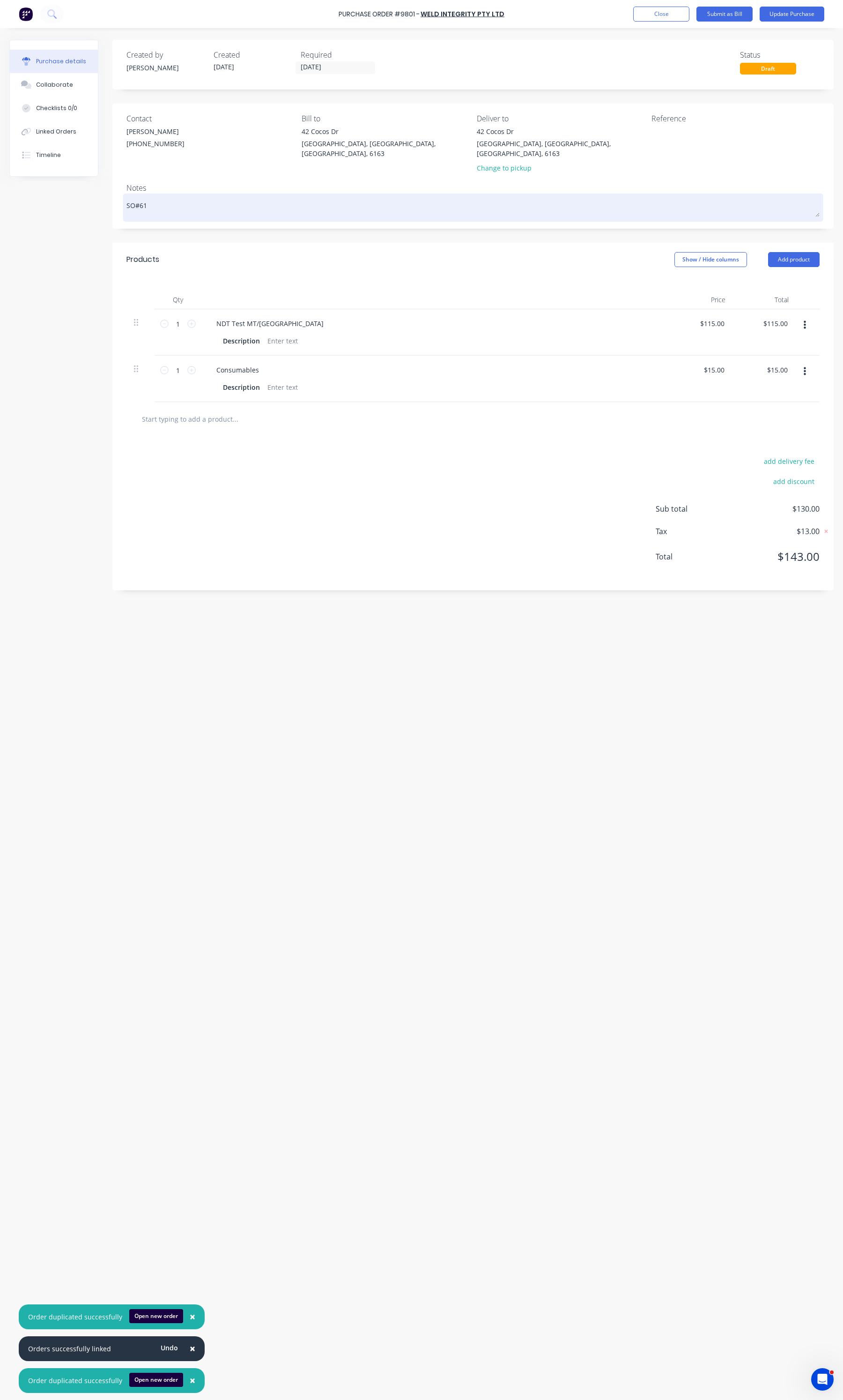
type textarea "x"
type textarea "SO#6"
type textarea "x"
type textarea "SO#62"
type textarea "x"
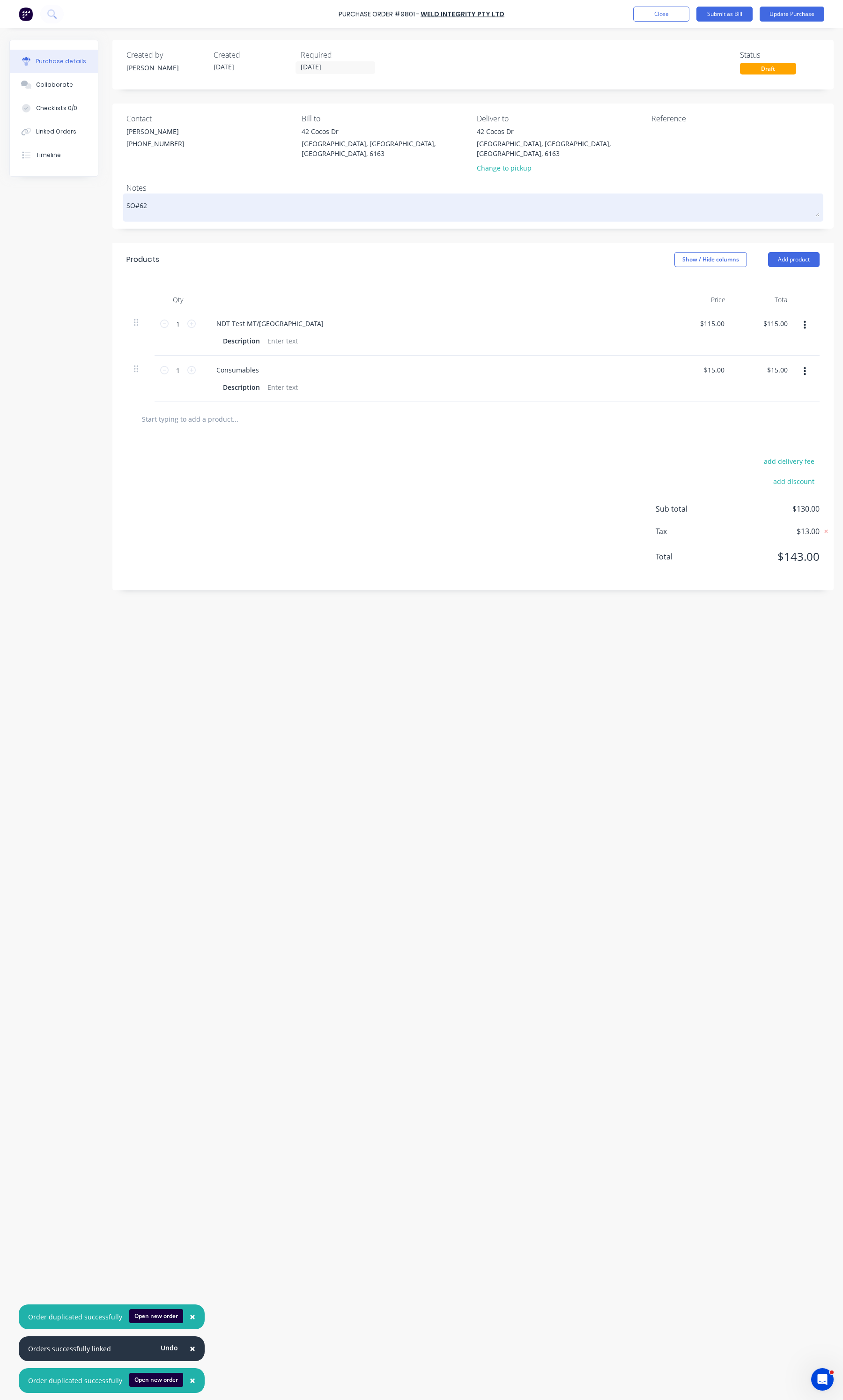
type textarea "SO#626"
type textarea "x"
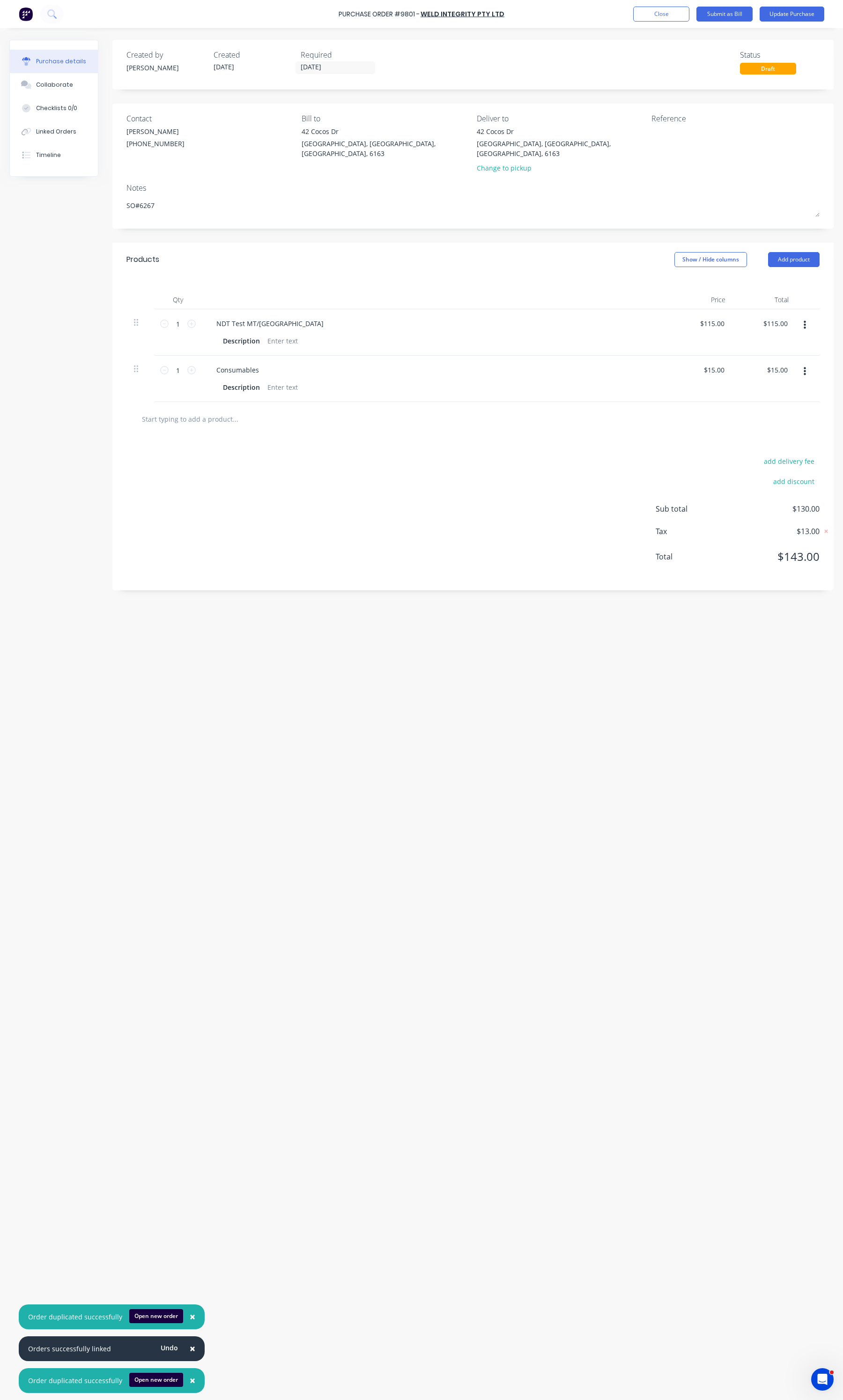
type textarea "SO#6267"
type textarea "x"
type textarea "SO#6267"
drag, startPoint x: 418, startPoint y: 13, endPoint x: 339, endPoint y: 13, distance: 79.0
click at [339, 13] on div "Purchase Order #9801 - WELD INTEGRITY PTY LTD Add product Close Submit as Bill …" at bounding box center [421, 14] width 843 height 28
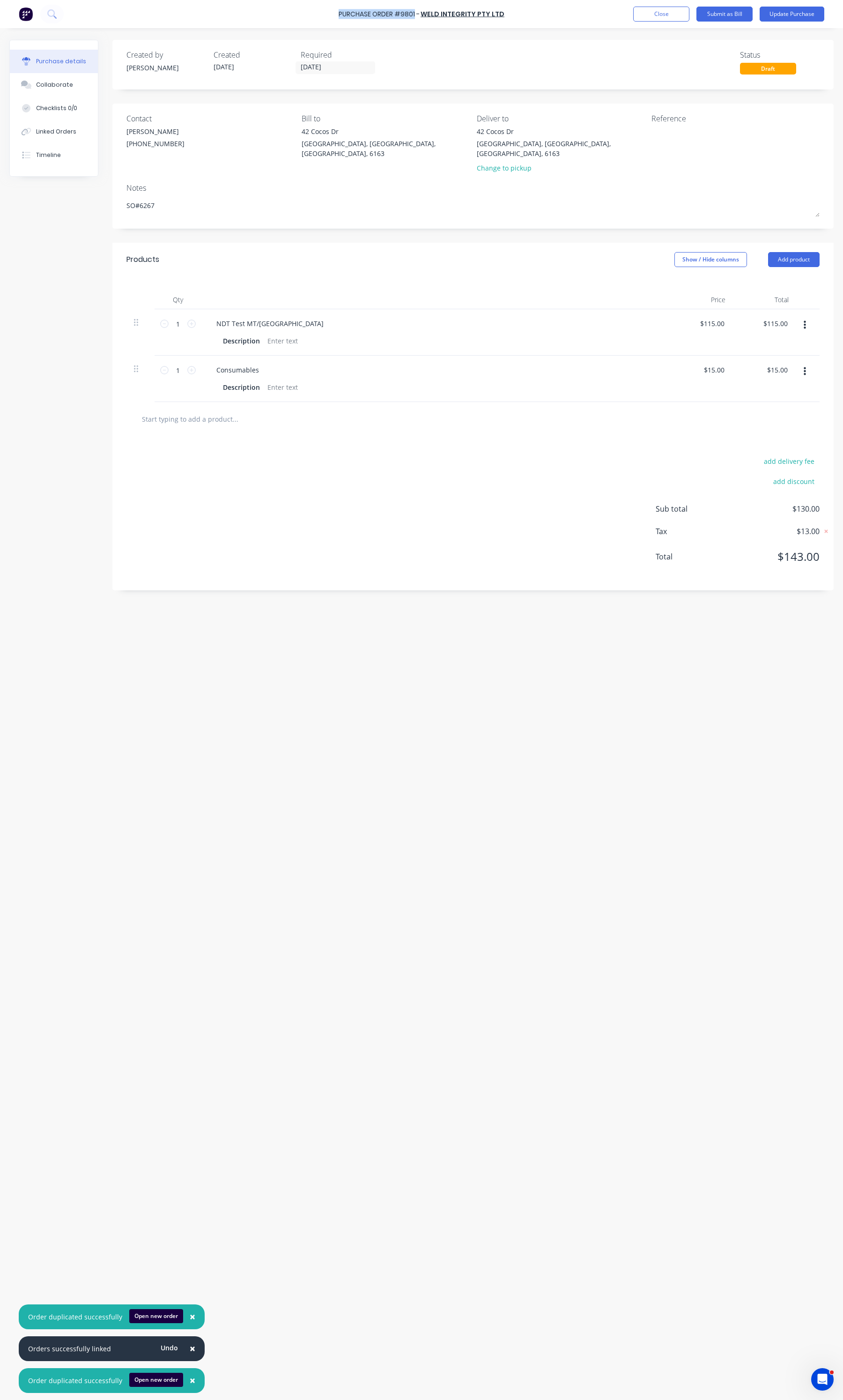
copy div "Purchase Order #9801"
click at [652, 130] on textarea at bounding box center [710, 137] width 117 height 21
paste textarea "Purchase Order #9801"
type textarea "x"
type textarea "Purchase Order #9801"
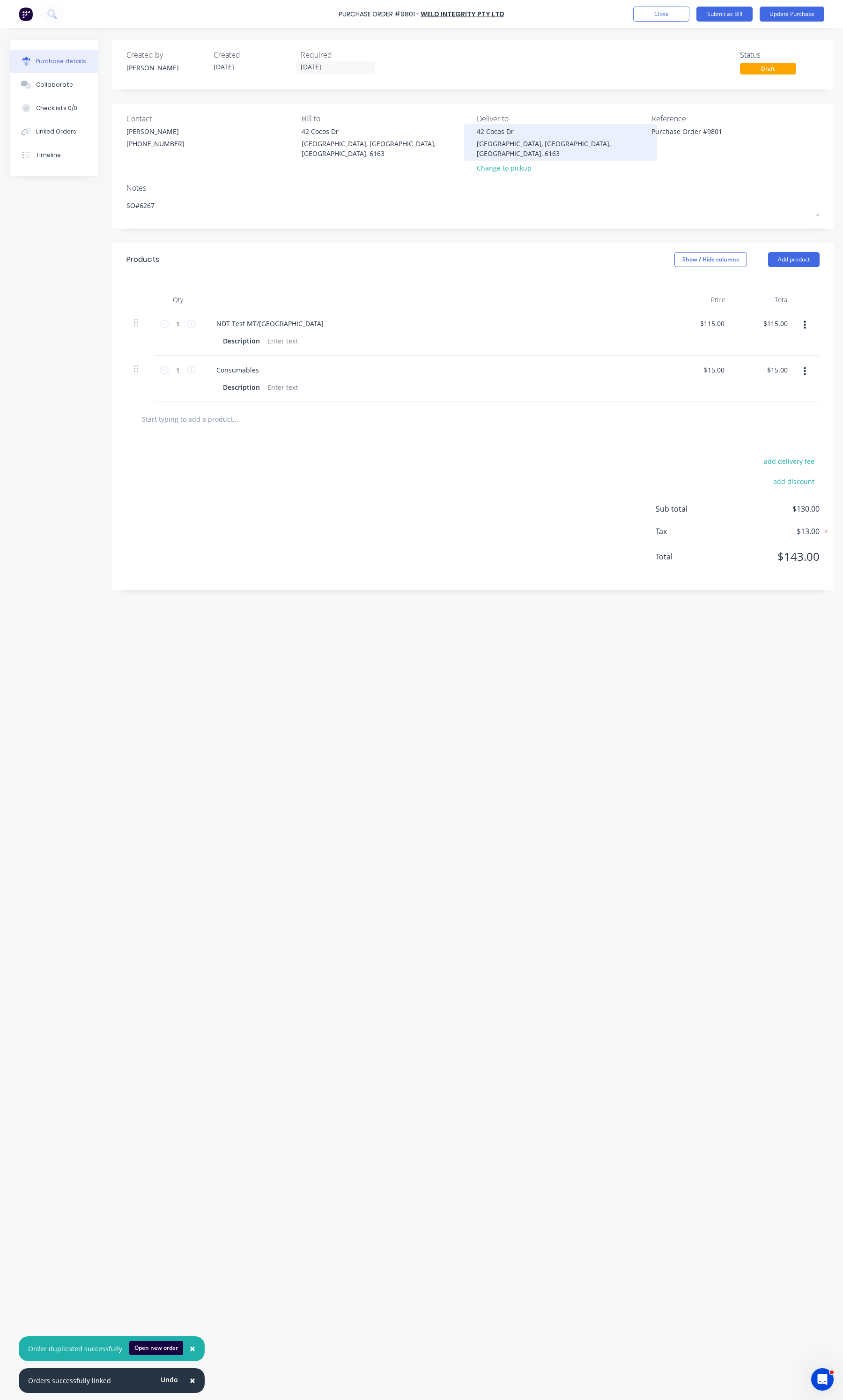
type textarea "x"
type textarea "Purchase Order #9801"
type textarea "x"
type textarea "Purchase Order #9801"
type textarea "x"
